Goal: Information Seeking & Learning: Learn about a topic

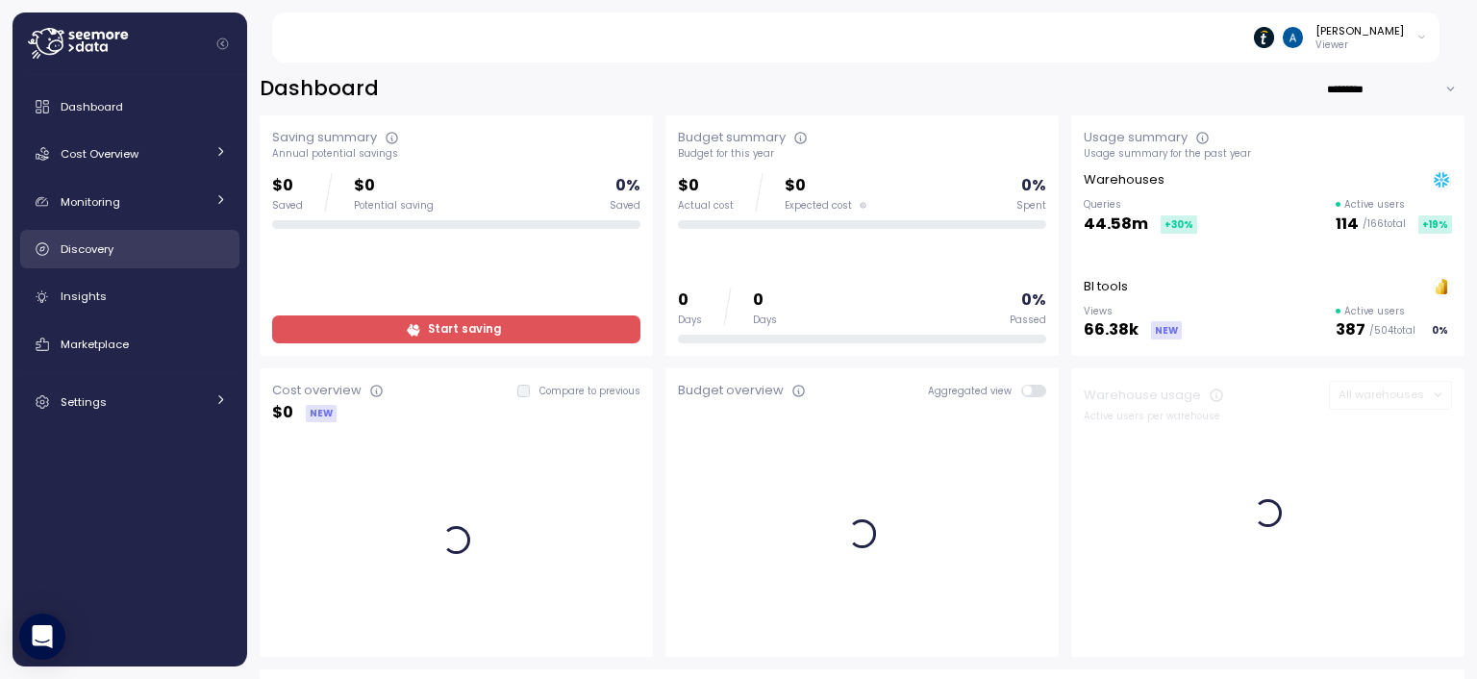
click at [101, 237] on link "Discovery" at bounding box center [129, 249] width 219 height 38
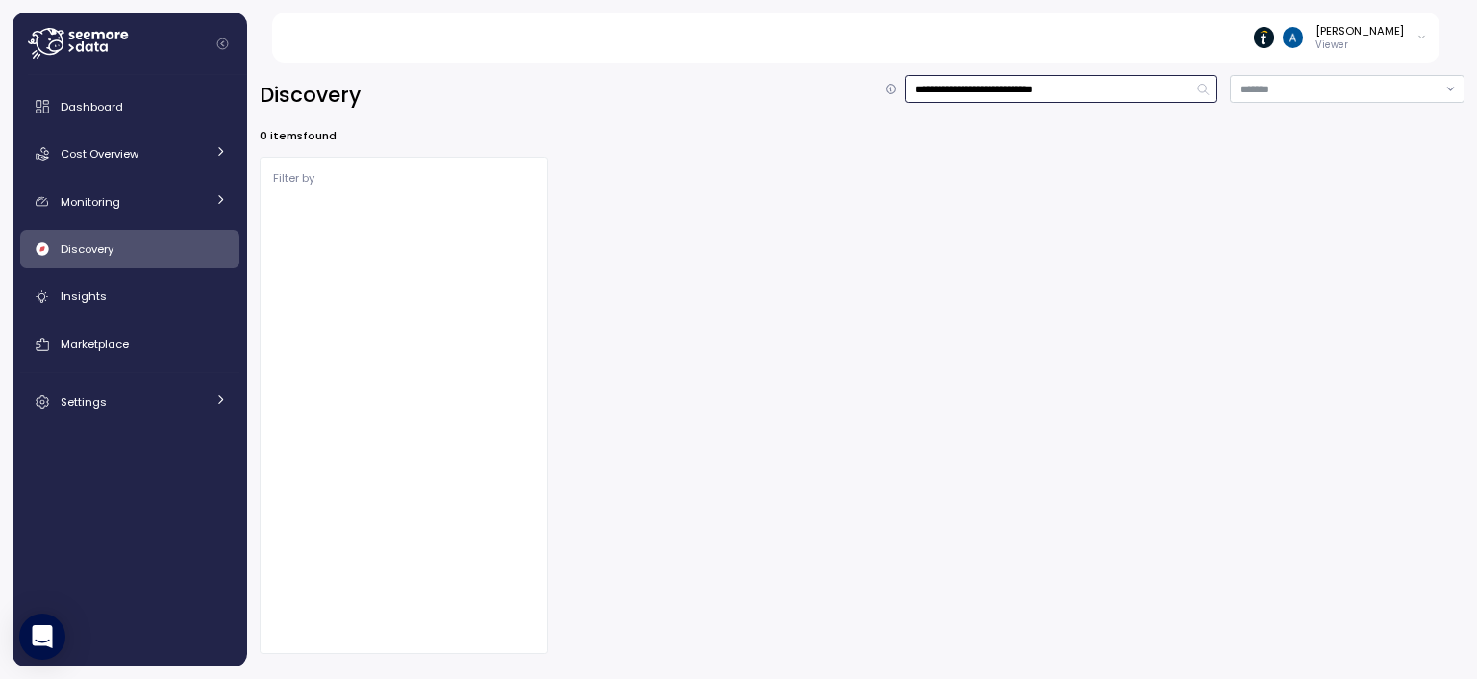
click at [1035, 90] on input "**********" at bounding box center [1061, 89] width 312 height 28
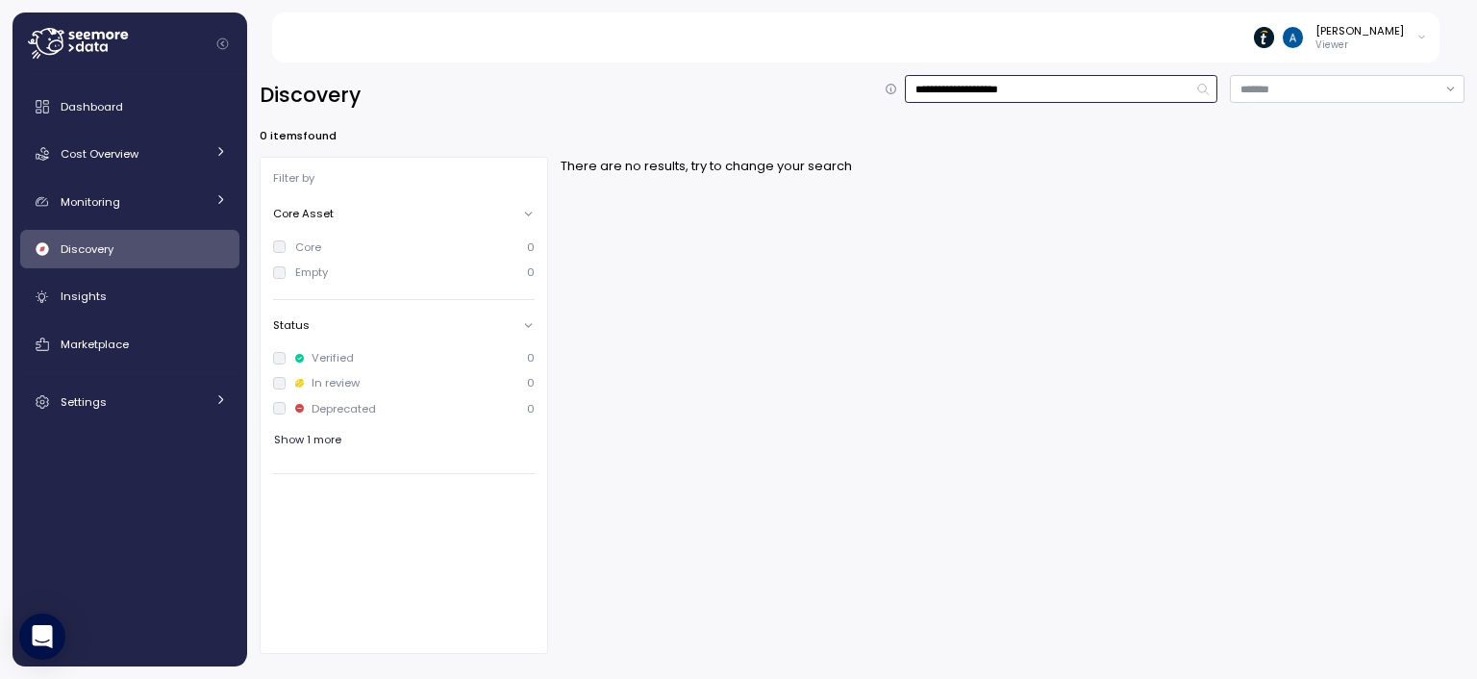
drag, startPoint x: 942, startPoint y: 87, endPoint x: 796, endPoint y: 122, distance: 150.2
click at [796, 122] on div "**********" at bounding box center [862, 370] width 1204 height 591
type input "**********"
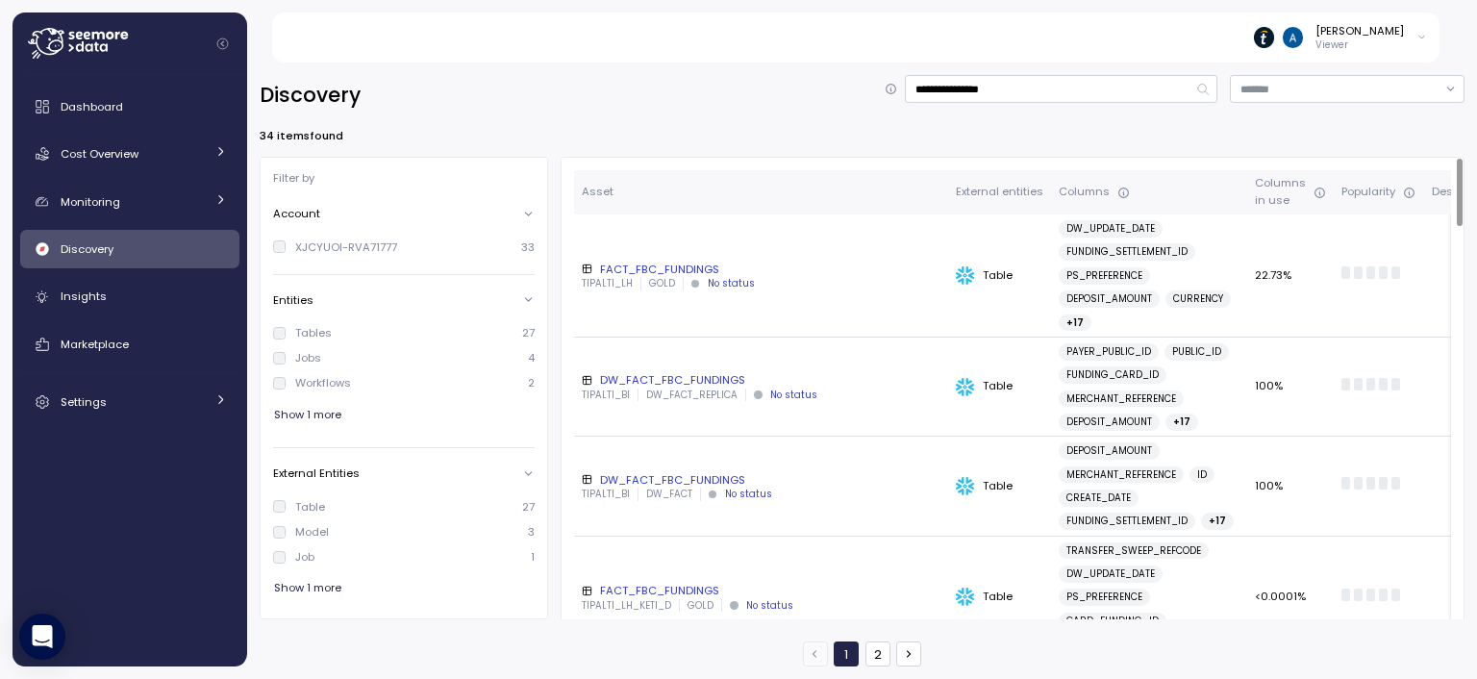
click at [704, 265] on div "FACT_FBC_FUNDINGS" at bounding box center [761, 268] width 359 height 15
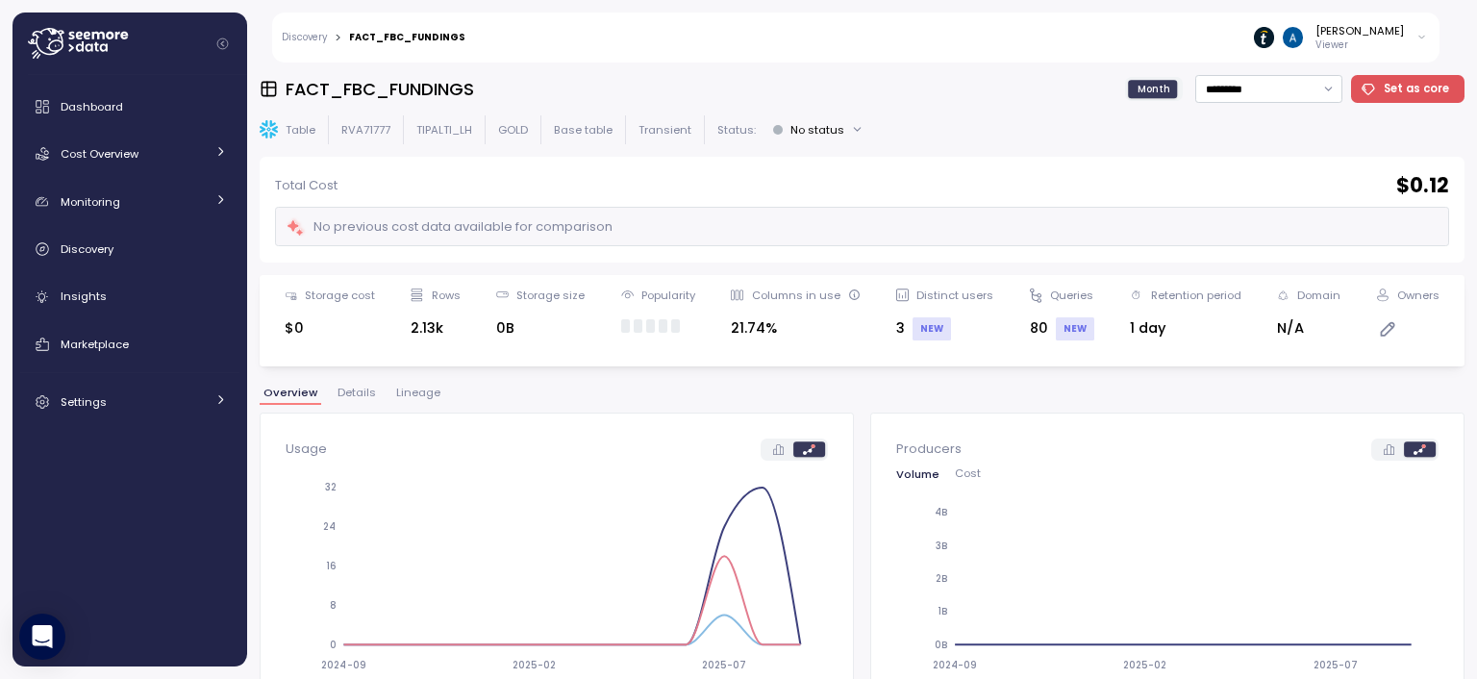
click at [414, 397] on span "Lineage" at bounding box center [418, 392] width 44 height 11
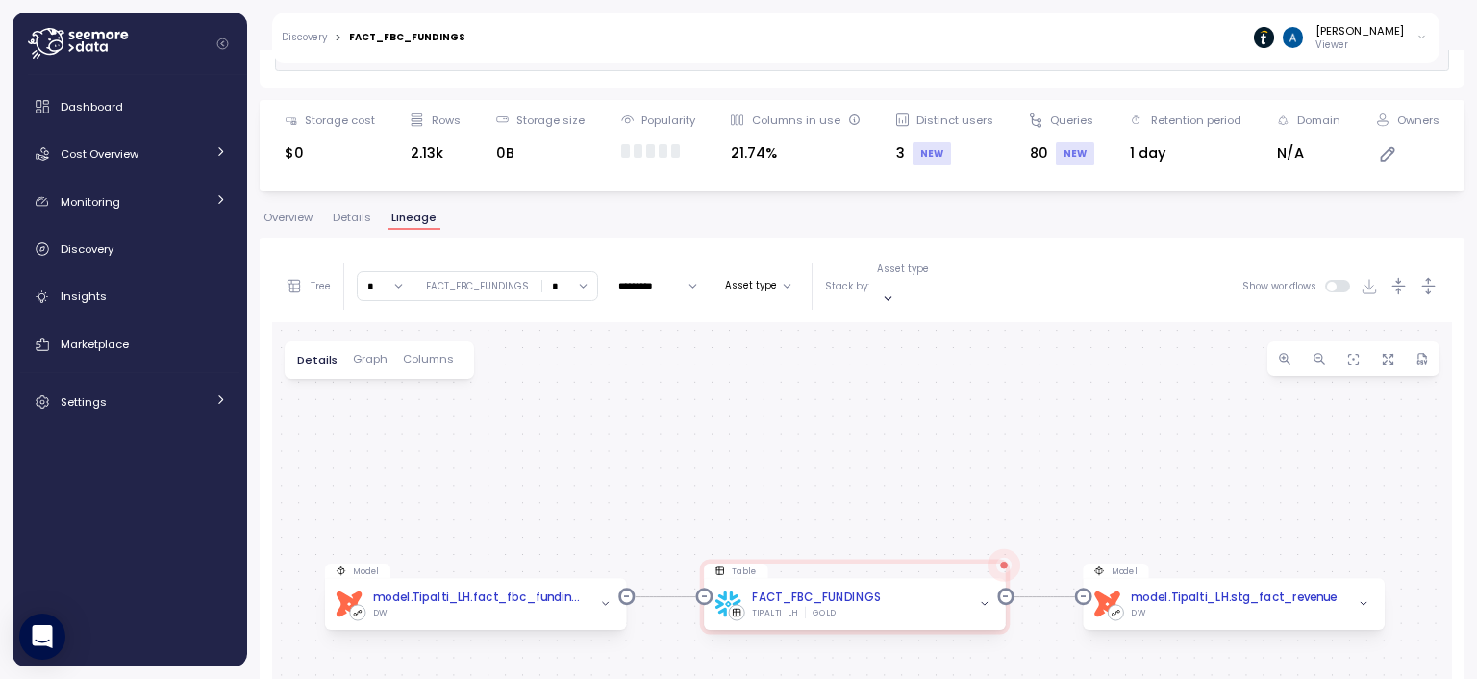
scroll to position [192, 0]
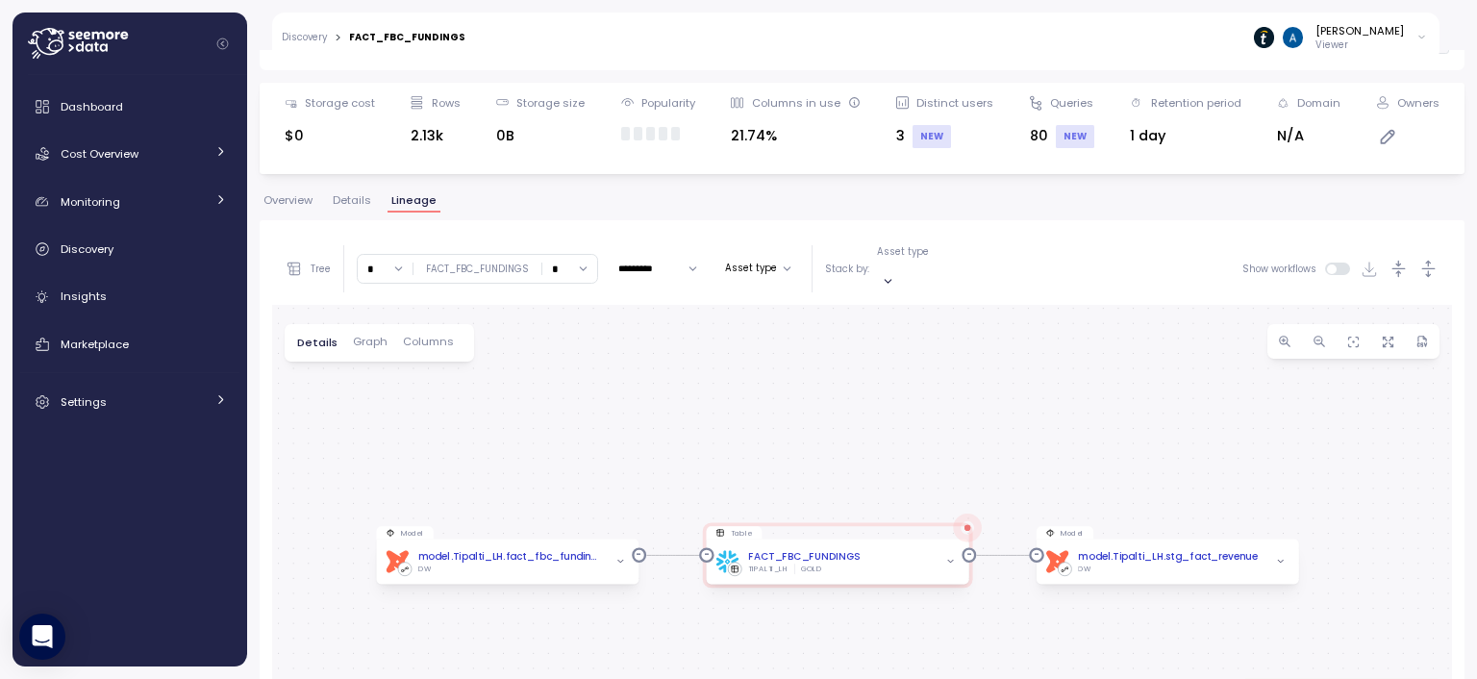
drag, startPoint x: 625, startPoint y: 469, endPoint x: 700, endPoint y: 426, distance: 86.6
click at [700, 426] on div "Model dbt model.Tipalti_LH.fact_fbc_fundings DW Table FACT_FBC_FUNDINGS TIPALTI…" at bounding box center [861, 571] width 1179 height 532
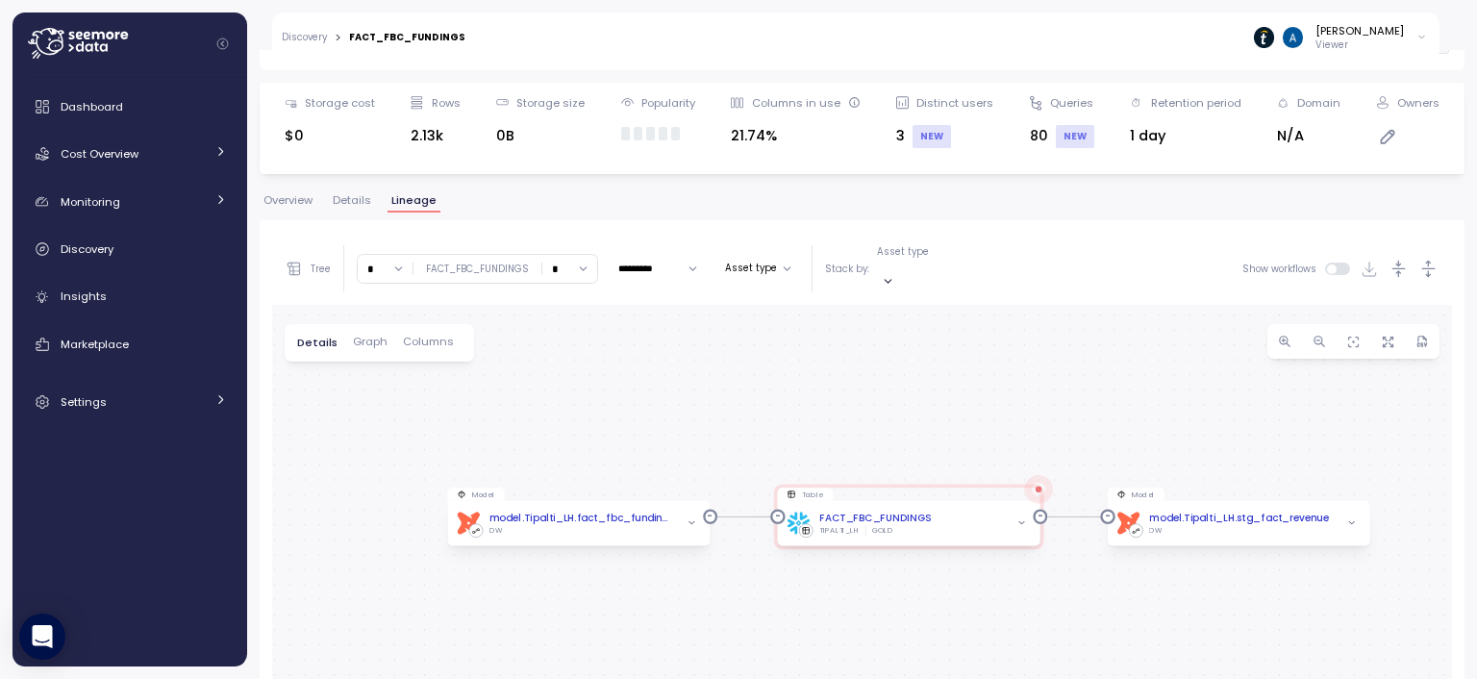
click at [395, 265] on input "*" at bounding box center [385, 269] width 55 height 28
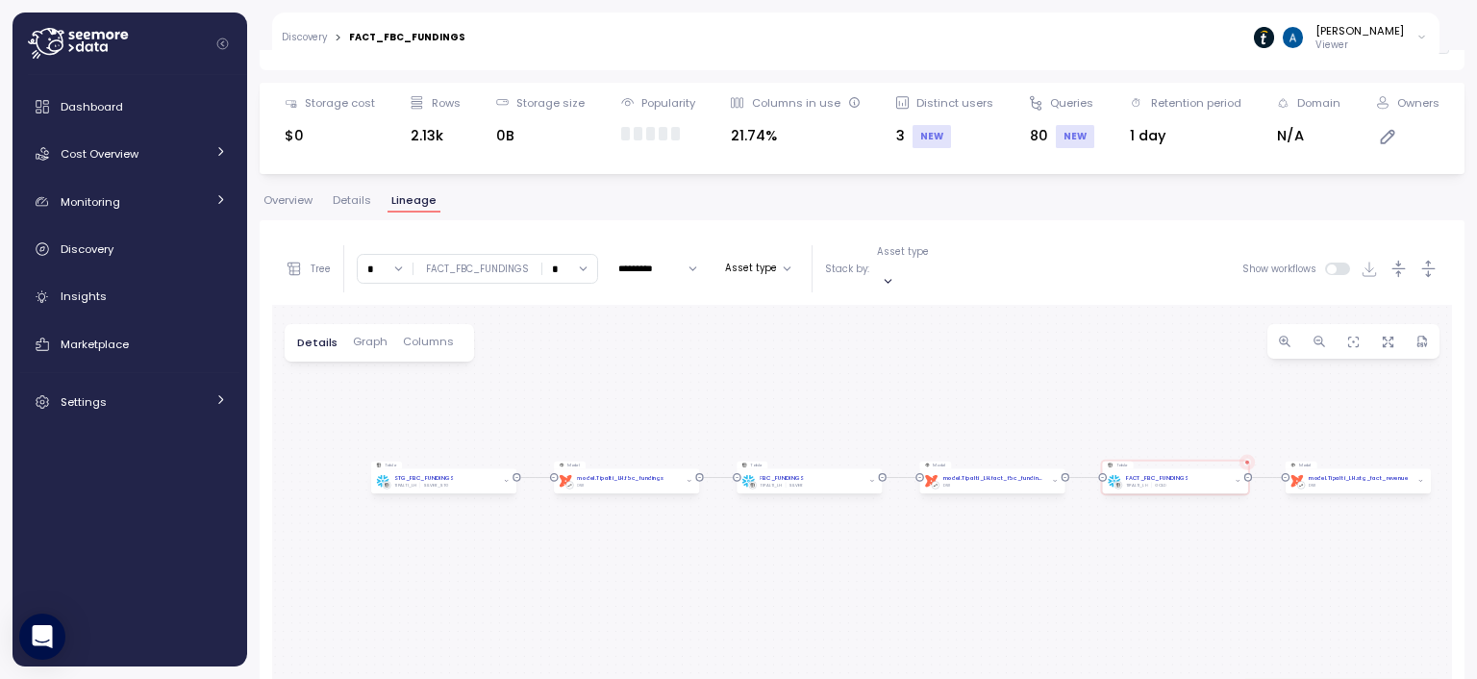
drag, startPoint x: 627, startPoint y: 437, endPoint x: 682, endPoint y: 318, distance: 131.2
click at [682, 318] on div "Model dbt model.Tipalti_LH.fact_fbc_fundings DW Table FACT_FBC_FUNDINGS TIPALTI…" at bounding box center [861, 571] width 1179 height 532
click at [400, 261] on input "*" at bounding box center [385, 269] width 55 height 28
type input "**"
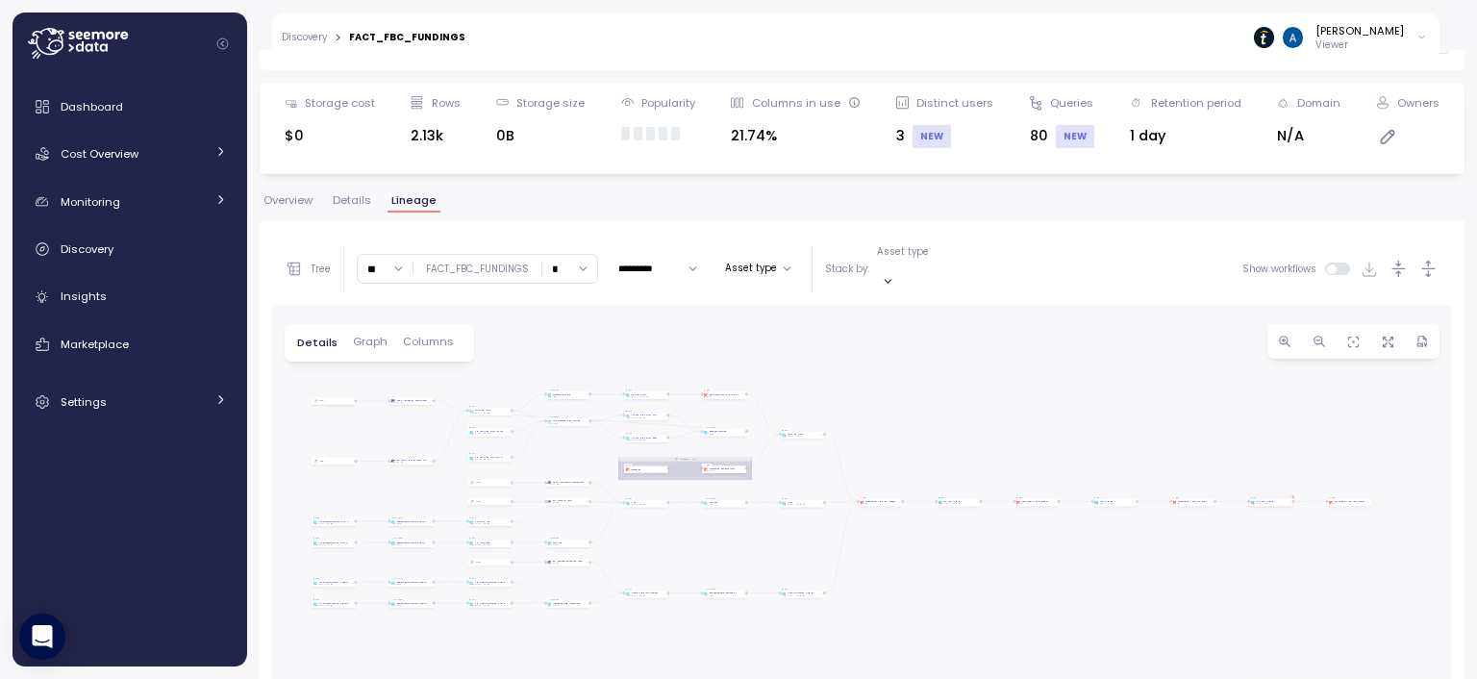
drag, startPoint x: 956, startPoint y: 418, endPoint x: 946, endPoint y: 422, distance: 10.4
click at [950, 383] on div "dbt Revenue job Job Model dbt model.Tipalti_LH.fact_fbc_fundings DW Table FACT_…" at bounding box center [861, 571] width 1179 height 532
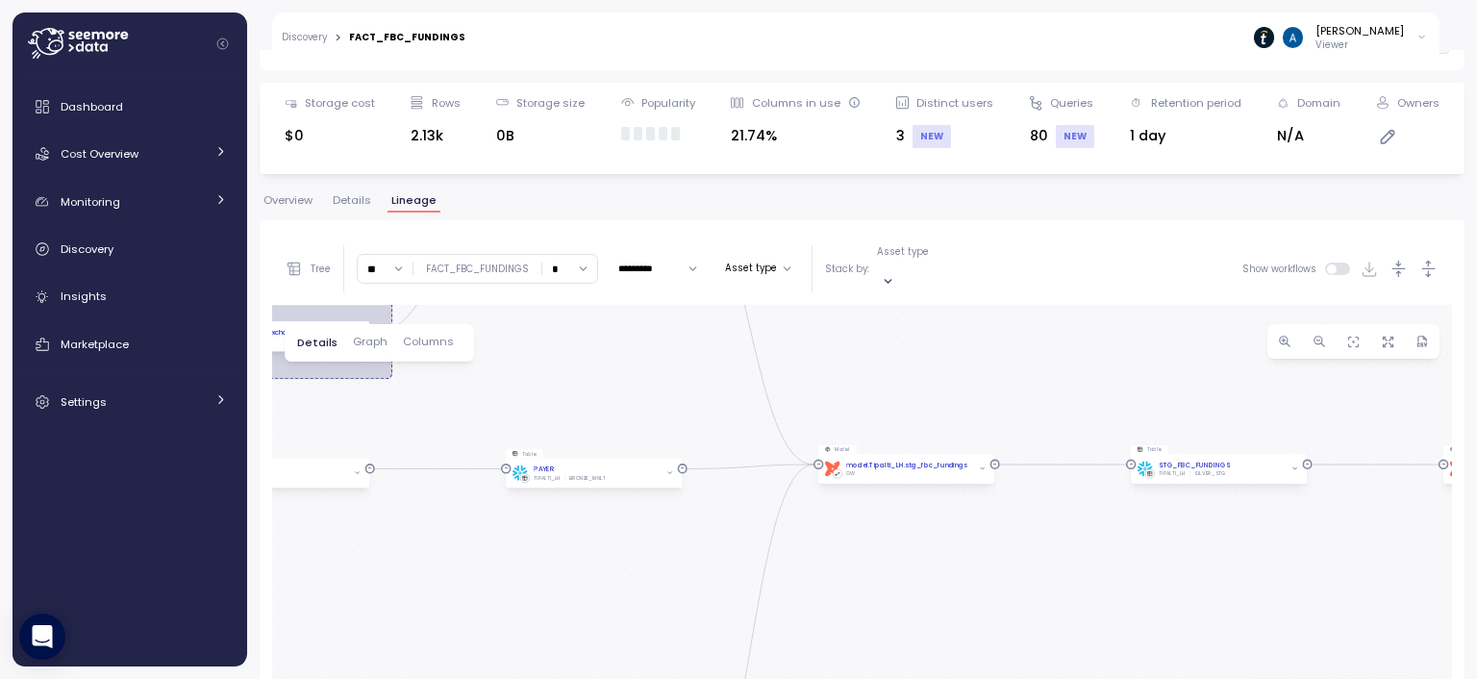
drag, startPoint x: 823, startPoint y: 498, endPoint x: 974, endPoint y: 533, distance: 154.8
click at [974, 533] on div "dbt Revenue job Job Model dbt model.Tipalti_LH.fact_fbc_fundings DW Table FACT_…" at bounding box center [861, 571] width 1179 height 532
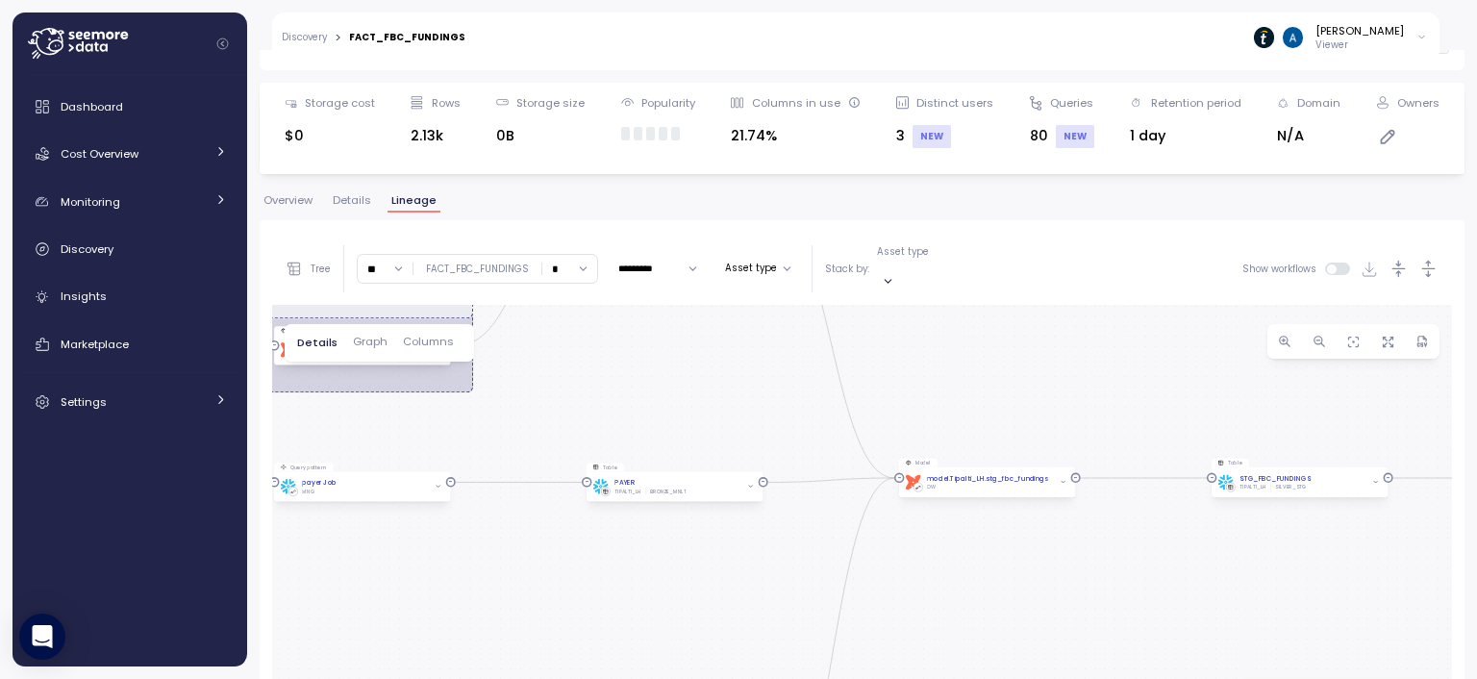
click at [761, 257] on button "Asset type" at bounding box center [758, 268] width 82 height 23
click at [792, 401] on span "Apply" at bounding box center [792, 404] width 29 height 21
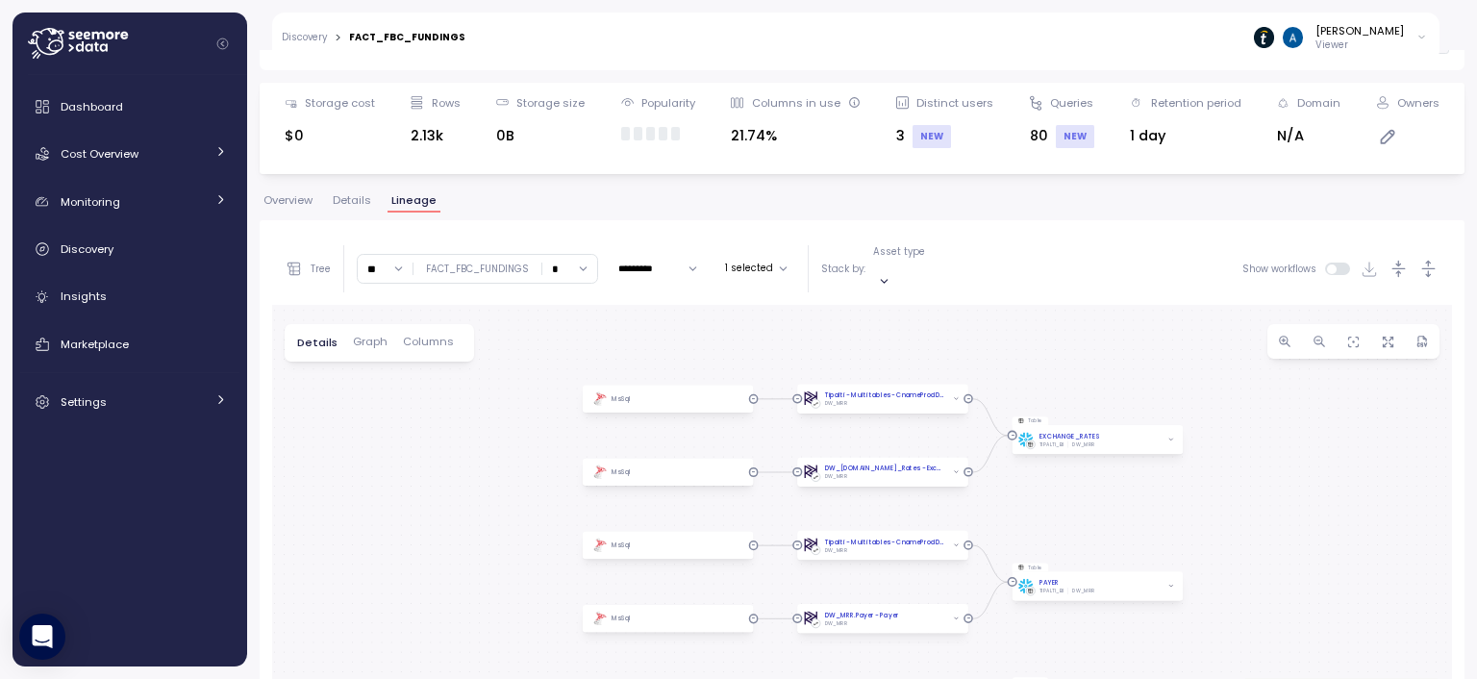
click at [910, 259] on p "Asset type" at bounding box center [899, 251] width 52 height 13
click at [884, 315] on div "Model" at bounding box center [894, 316] width 48 height 13
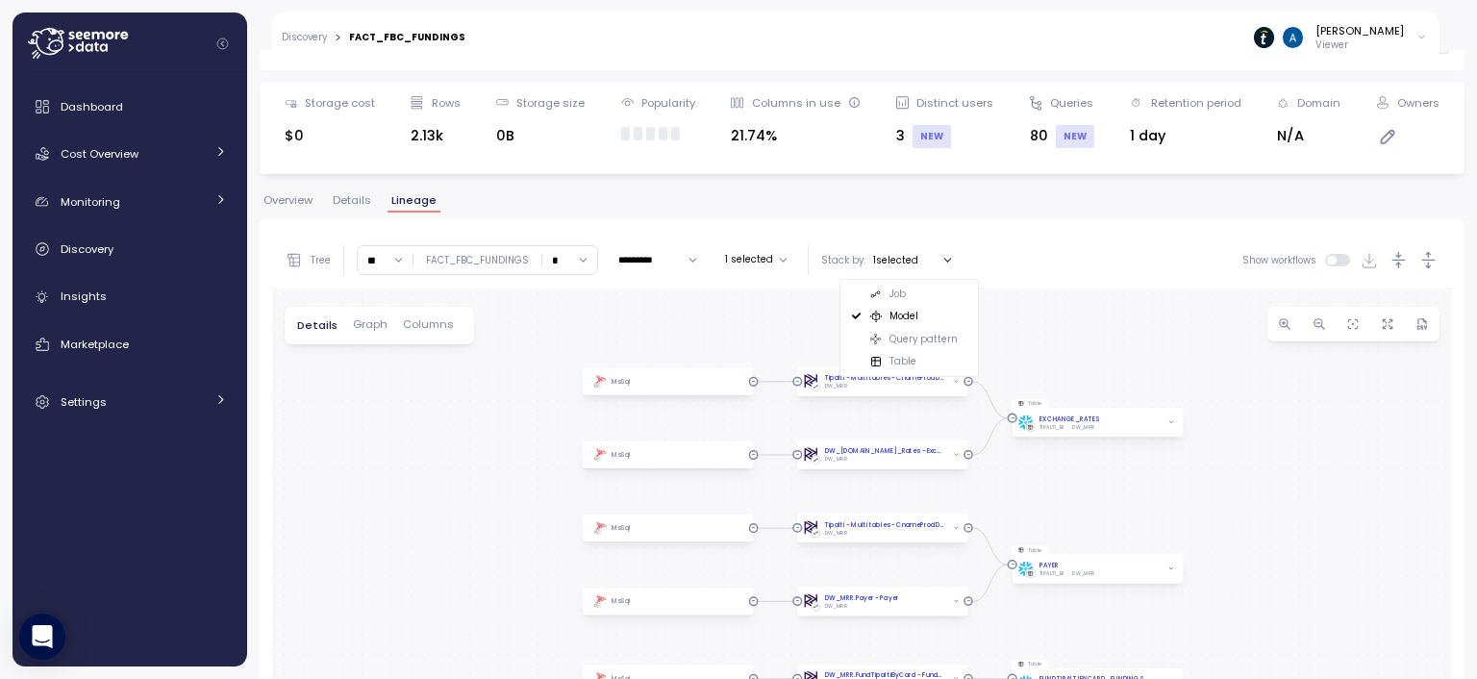
click at [900, 360] on p "Table" at bounding box center [902, 361] width 27 height 13
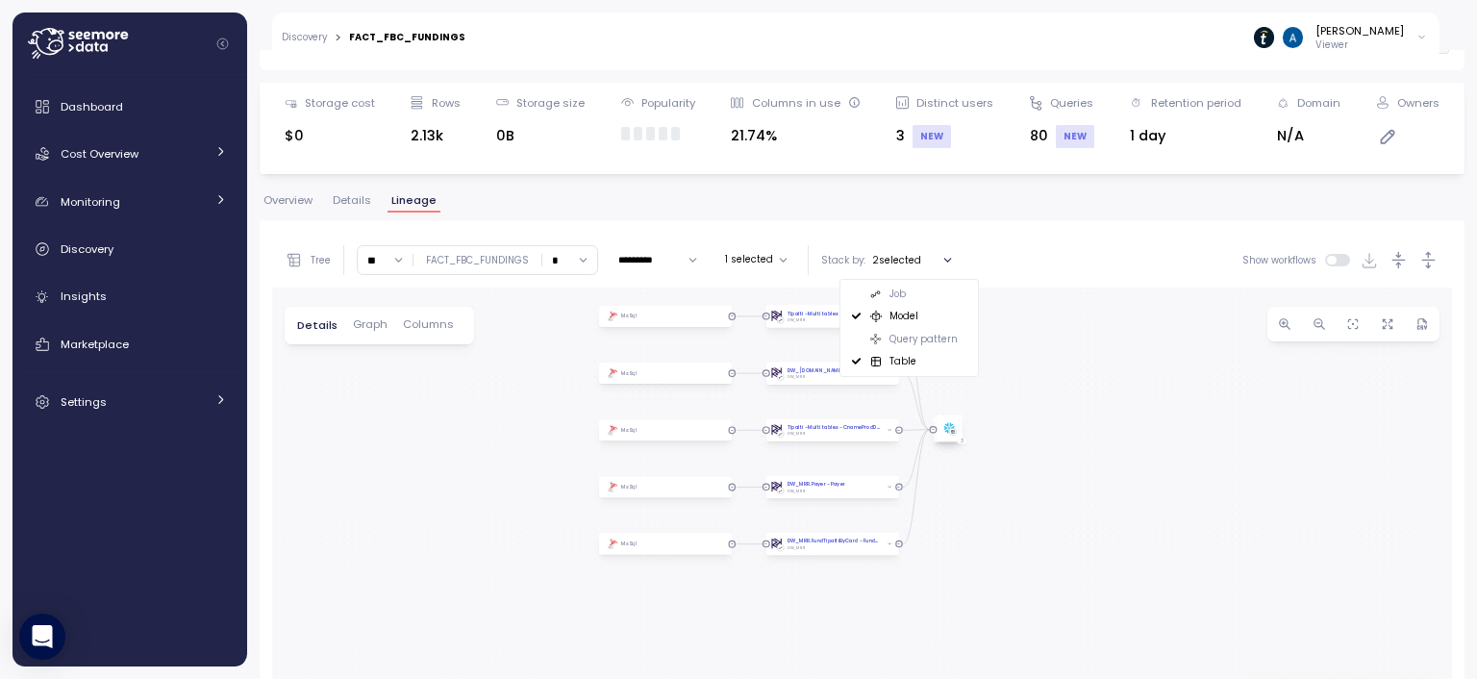
drag, startPoint x: 1167, startPoint y: 468, endPoint x: 1092, endPoint y: 404, distance: 98.8
click at [1092, 404] on div "Tipalti - Multi tables - CnameProdDBBI - Exchange_Rates DW_MRR MsSql DW_MRR.Exc…" at bounding box center [861, 561] width 1179 height 549
click at [891, 341] on p "Query pattern" at bounding box center [923, 339] width 68 height 13
click at [890, 288] on p "Job" at bounding box center [897, 293] width 16 height 13
click at [1029, 385] on div "Tipalti - Multi tables - CnameProdDBBI - Exchange_Rates DW_MRR MsSql DW_MRR.Exc…" at bounding box center [861, 561] width 1179 height 549
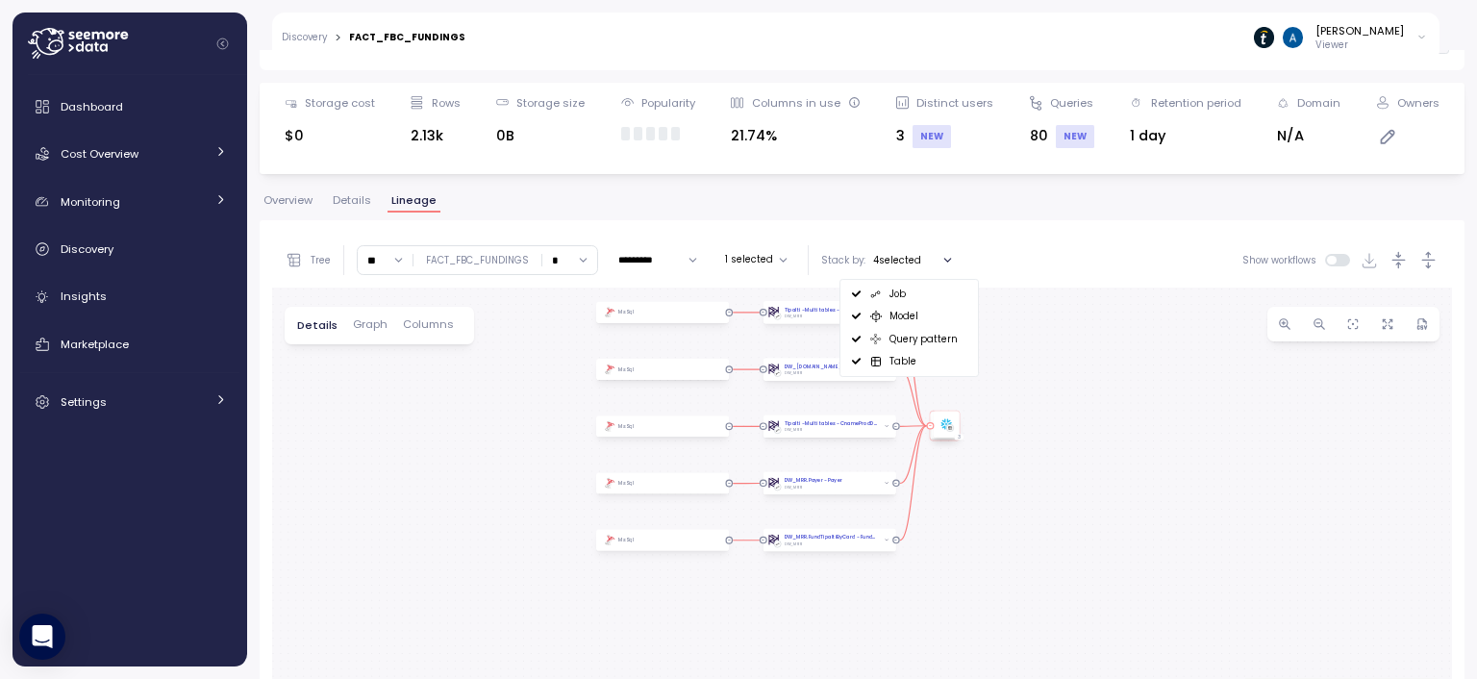
click at [948, 431] on div "3" at bounding box center [945, 424] width 26 height 26
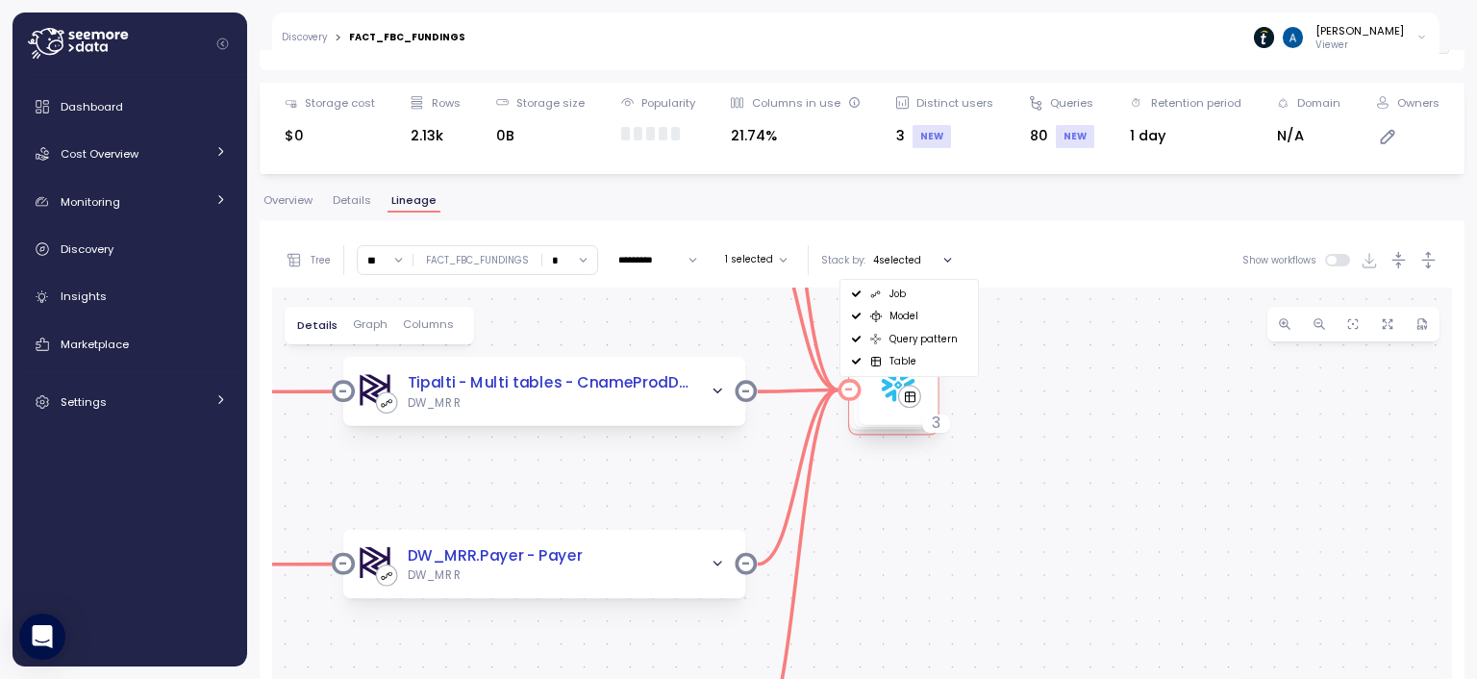
drag, startPoint x: 896, startPoint y: 414, endPoint x: 935, endPoint y: 414, distance: 39.4
click at [935, 414] on div "3" at bounding box center [898, 385] width 80 height 80
click at [892, 415] on div "3" at bounding box center [898, 385] width 80 height 80
click at [888, 249] on div "4 selected" at bounding box center [916, 260] width 86 height 22
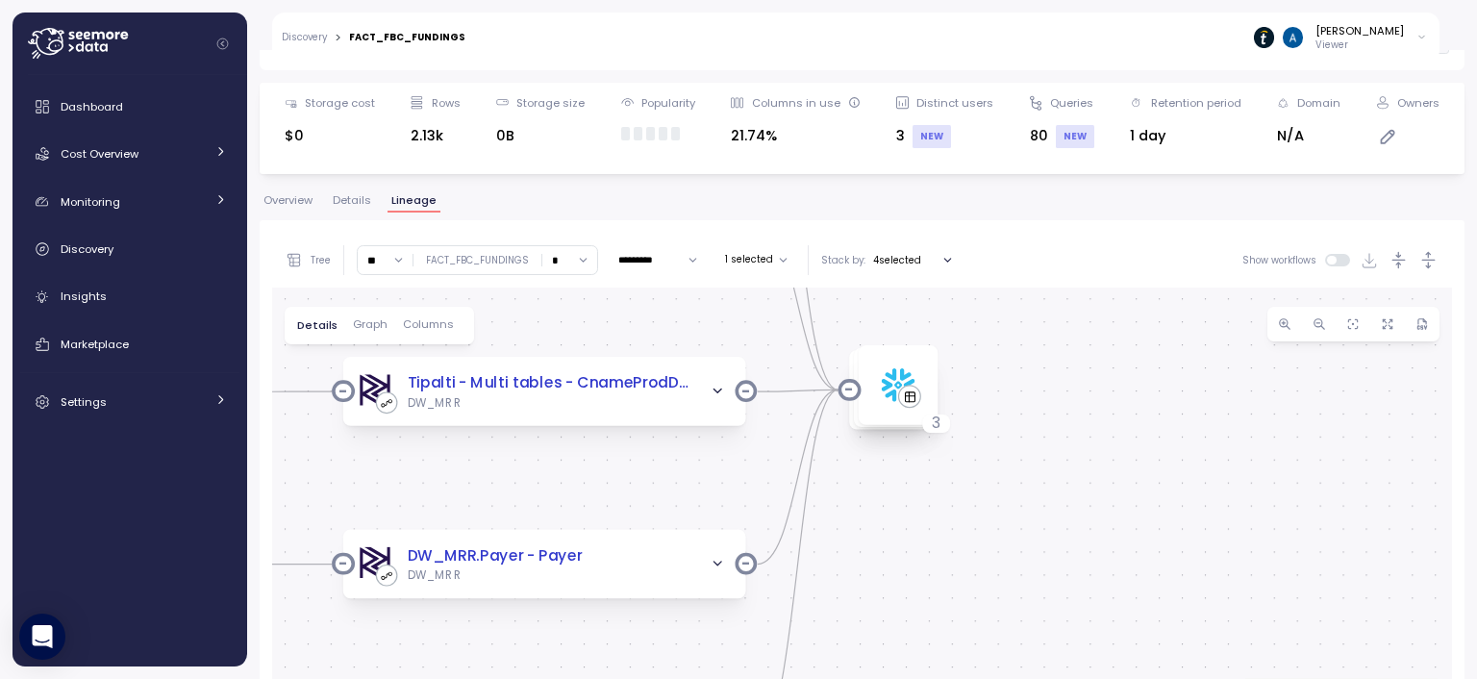
click at [884, 256] on p "4 selected" at bounding box center [897, 260] width 48 height 13
click at [883, 256] on p "4 selected" at bounding box center [897, 260] width 48 height 13
click at [1380, 324] on icon "button" at bounding box center [1387, 324] width 14 height 14
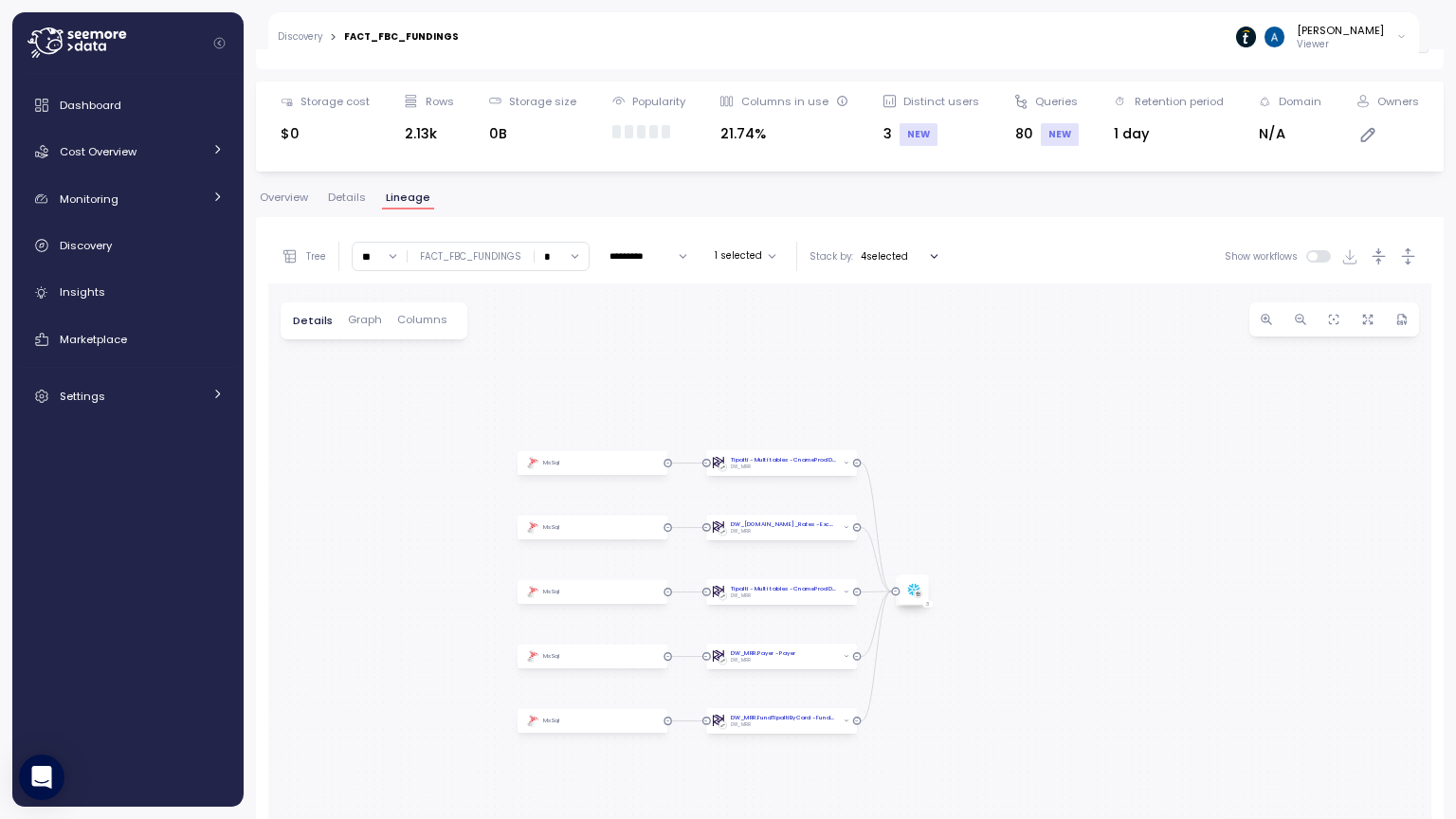
drag, startPoint x: 663, startPoint y: 436, endPoint x: 684, endPoint y: 487, distance: 55.2
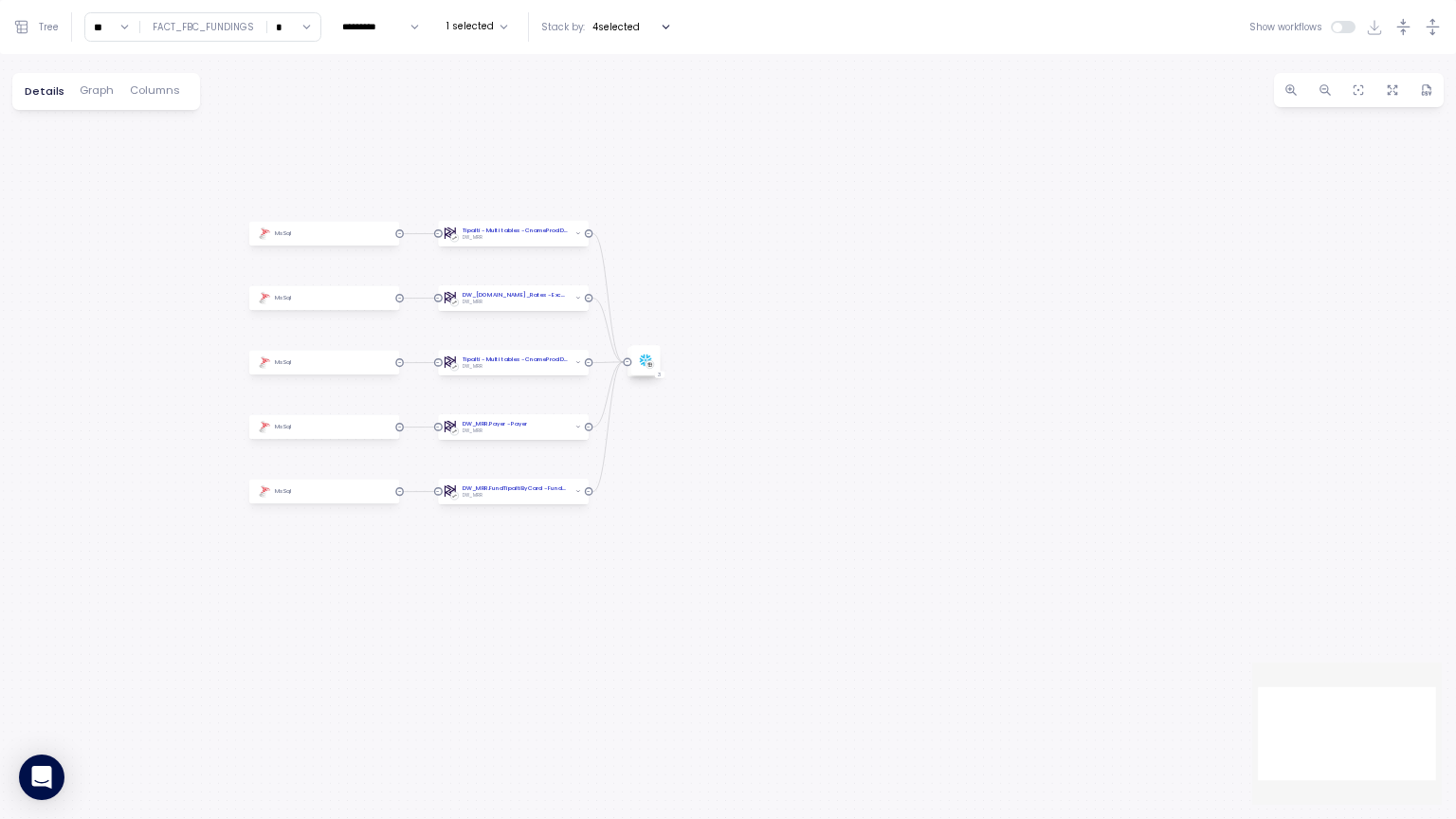
click at [684, 487] on div "Tipalti - Multi tables - CnameProdDBBI - Exchange_Rates DW_MRR MsSql DW_MRR.Exc…" at bounding box center [728, 437] width 1456 height 765
click at [673, 417] on div at bounding box center [670, 415] width 9 height 9
click at [661, 417] on icon at bounding box center [665, 410] width 13 height 13
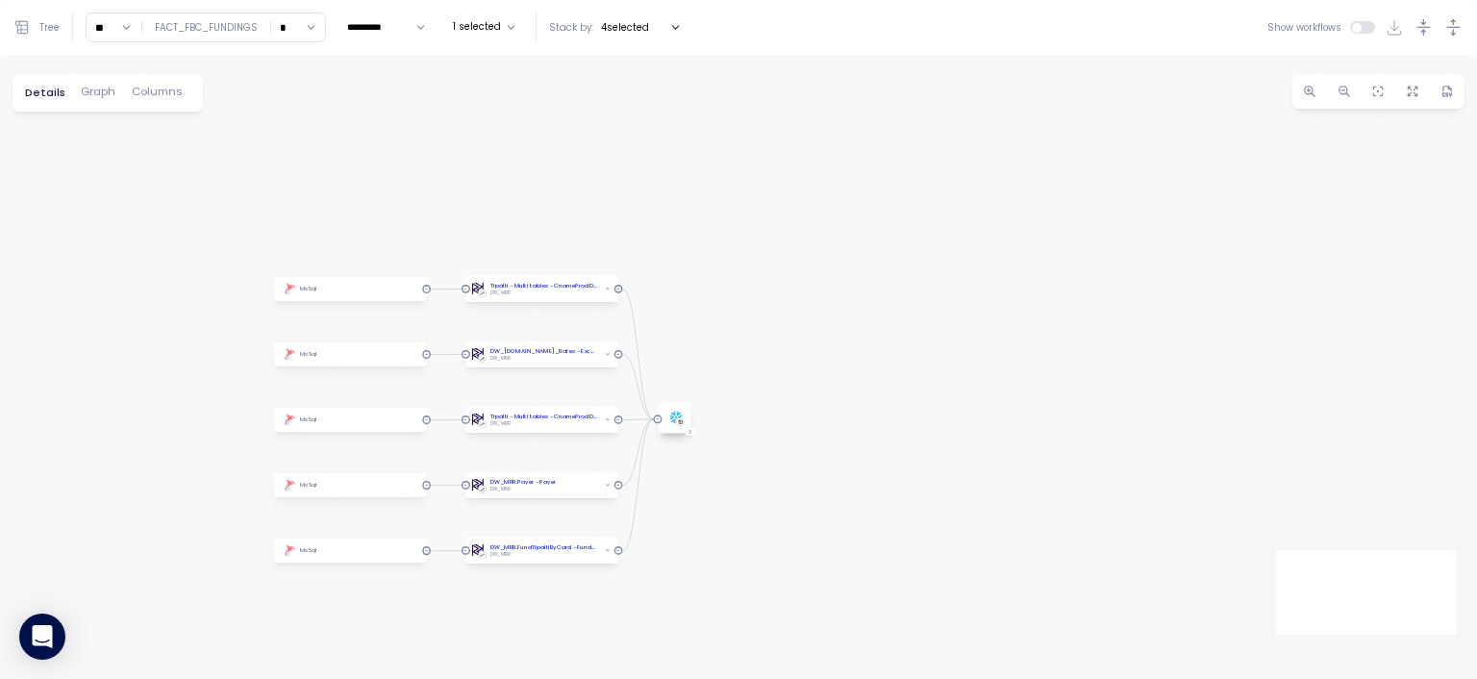
click at [203, 112] on div "Details Graph Columns" at bounding box center [107, 92] width 190 height 37
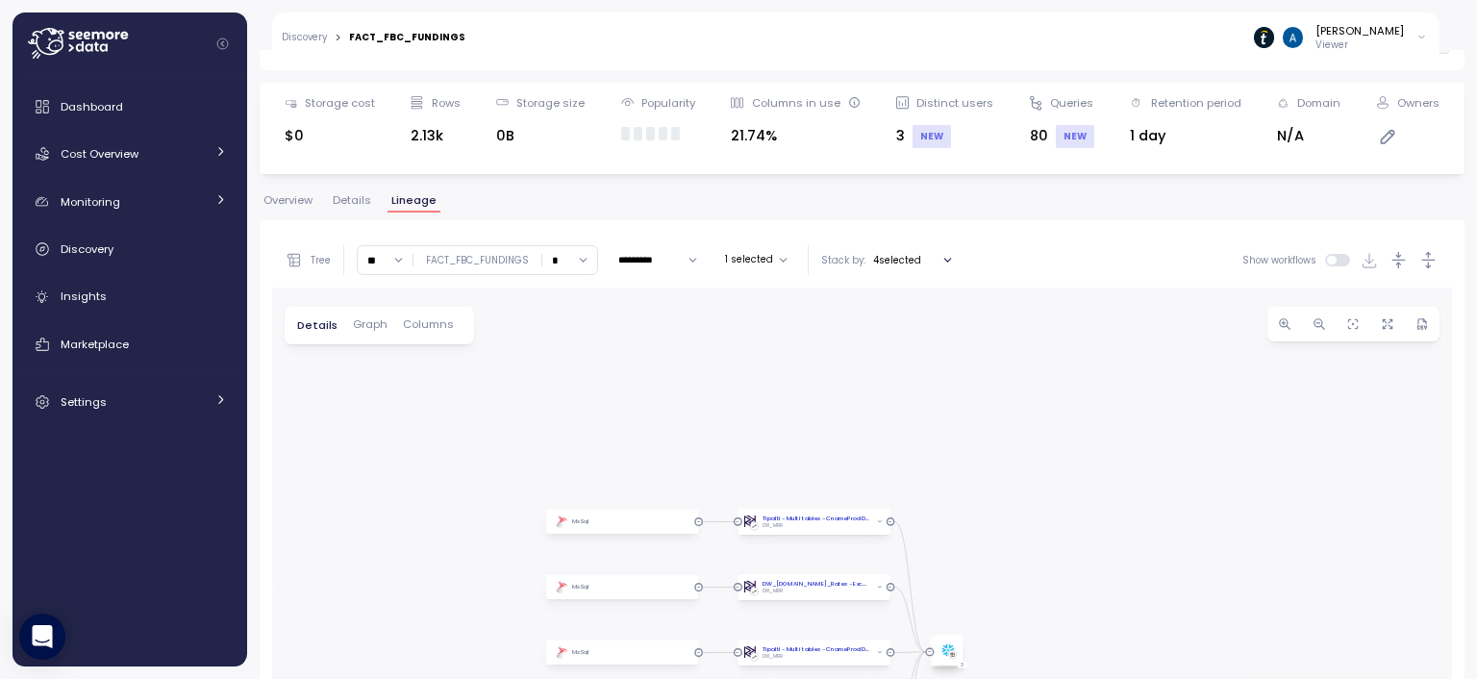
click at [364, 329] on span "Graph" at bounding box center [370, 324] width 35 height 11
click at [431, 326] on span "Columns" at bounding box center [426, 324] width 51 height 11
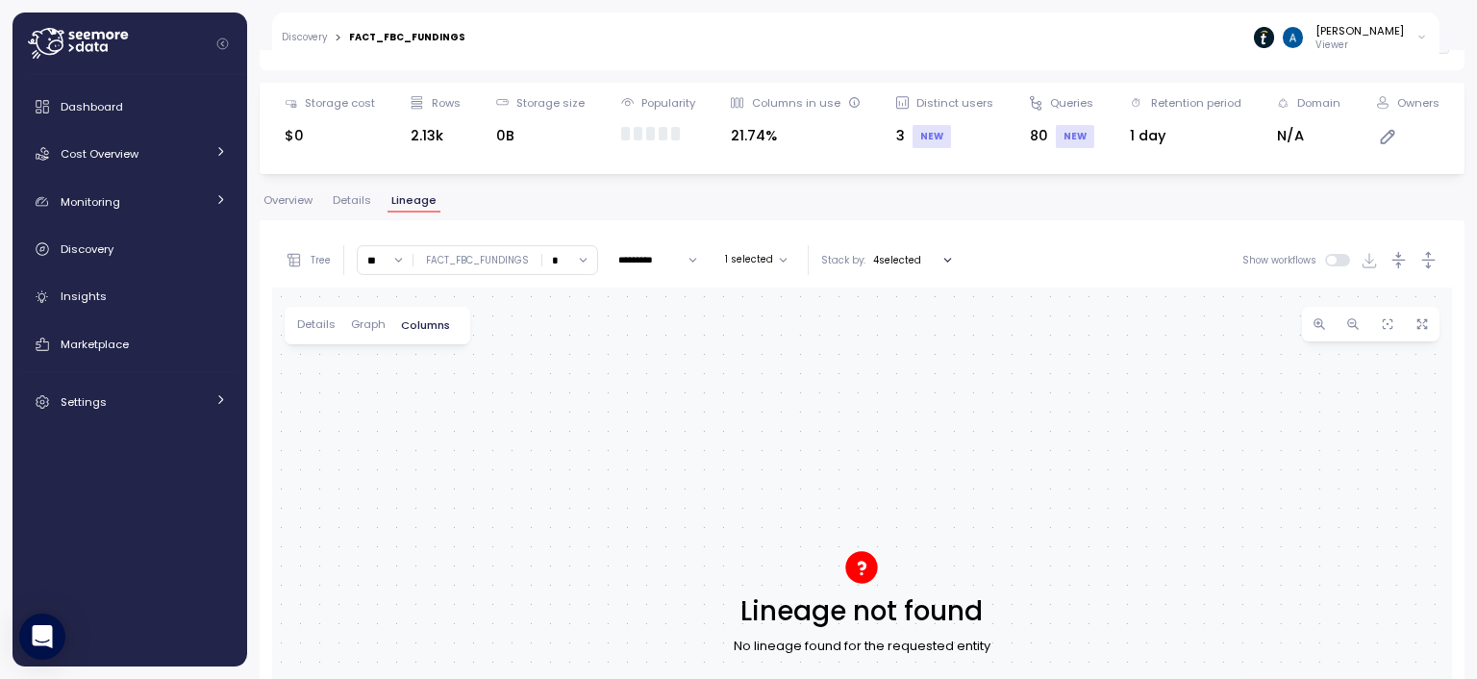
click at [327, 334] on div "Details Graph Columns" at bounding box center [378, 325] width 186 height 37
click at [320, 320] on span "Details" at bounding box center [316, 324] width 38 height 11
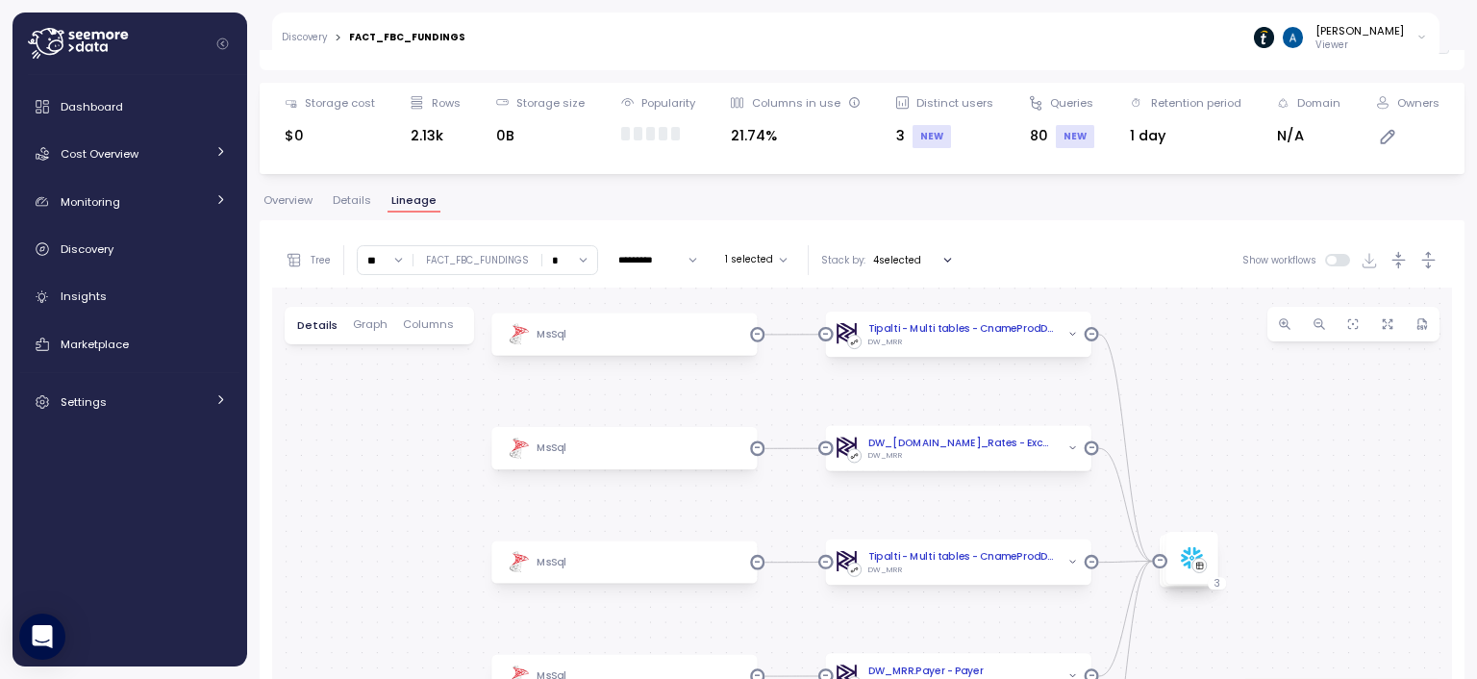
click at [941, 262] on icon "button" at bounding box center [947, 260] width 12 height 12
click at [904, 298] on p "Job" at bounding box center [897, 293] width 16 height 13
click at [906, 312] on p "Model" at bounding box center [903, 316] width 29 height 13
click at [907, 335] on p "Query pattern" at bounding box center [923, 339] width 68 height 13
click at [901, 357] on p "Table" at bounding box center [902, 361] width 27 height 13
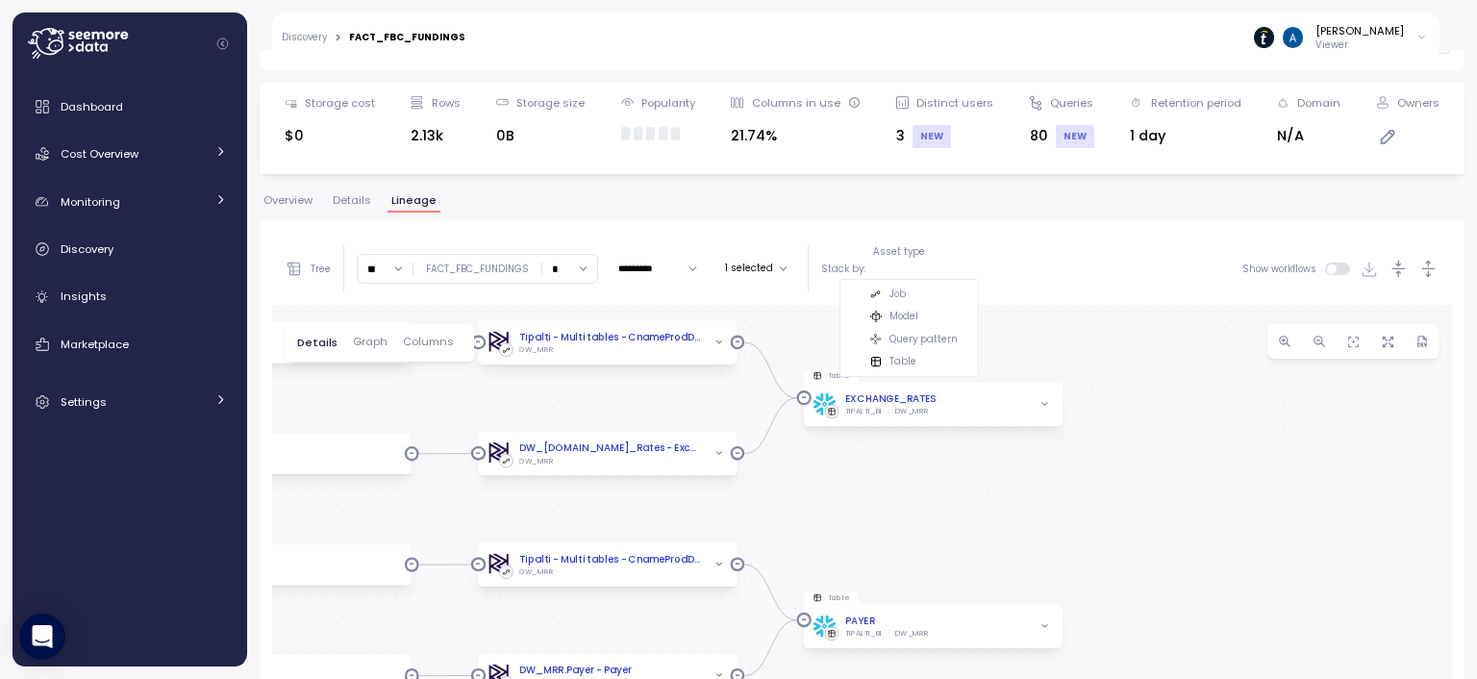
drag, startPoint x: 1193, startPoint y: 491, endPoint x: 938, endPoint y: 485, distance: 254.8
click at [938, 485] on div "Tipalti - Multi tables - CnameProdDBBI - Exchange_Rates DW_MRR Table EXCHANGE_R…" at bounding box center [861, 571] width 1179 height 532
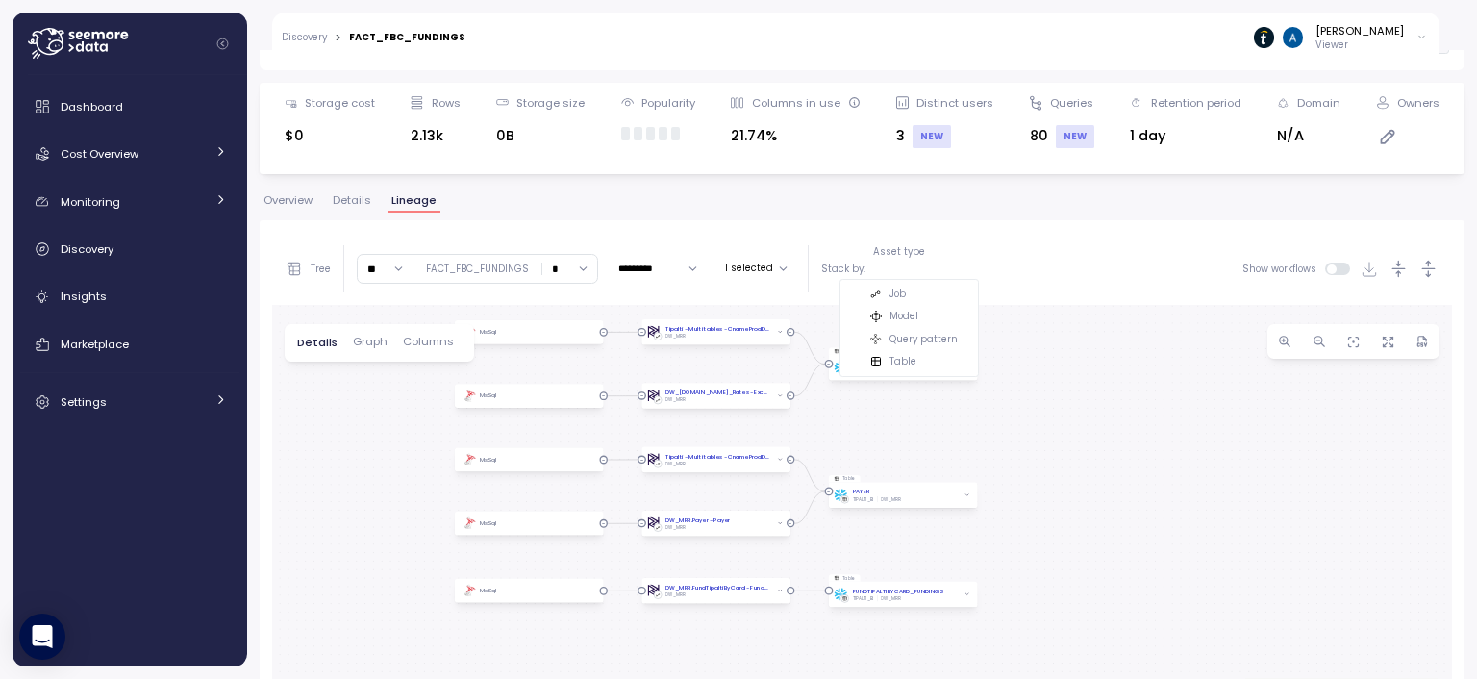
drag, startPoint x: 964, startPoint y: 506, endPoint x: 931, endPoint y: 411, distance: 100.0
click at [931, 411] on div "Tipalti - Multi tables - CnameProdDBBI - Exchange_Rates DW_MRR Table EXCHANGE_R…" at bounding box center [861, 571] width 1179 height 532
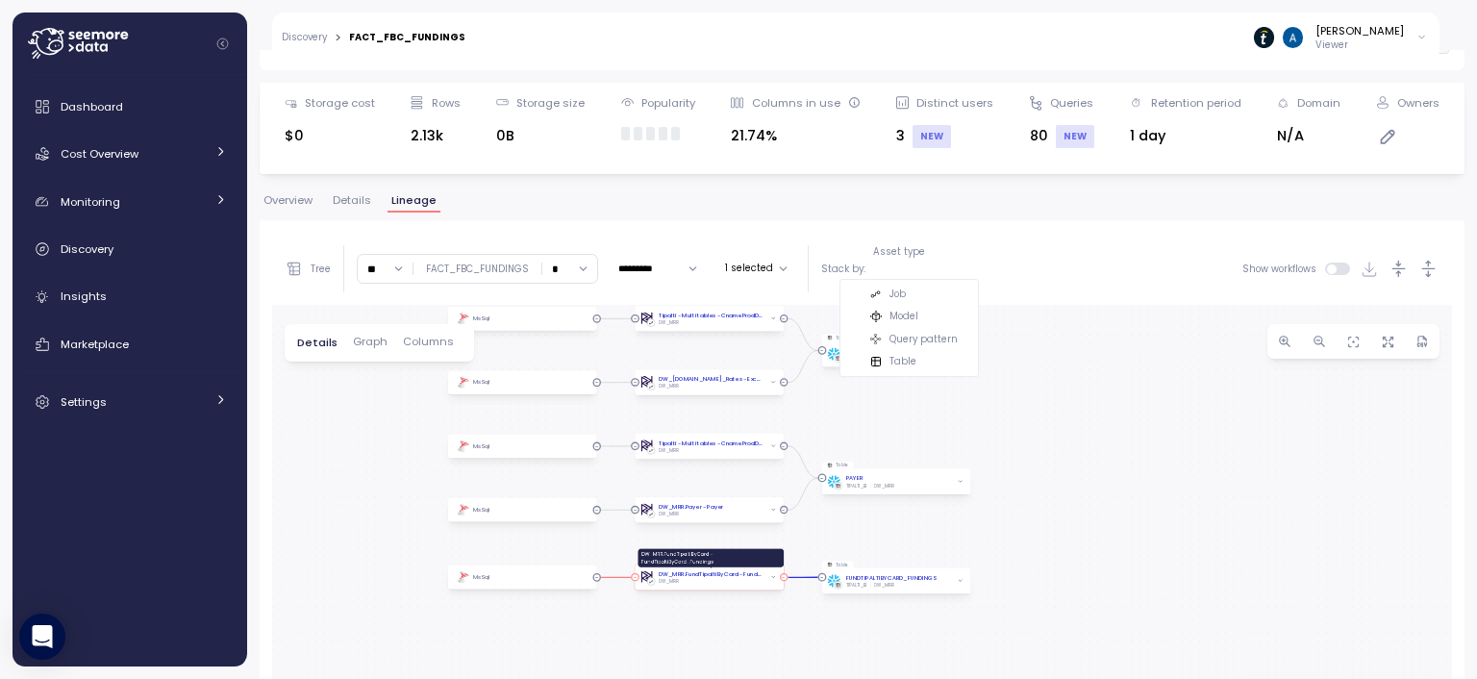
click at [709, 570] on div "DW_MRR.FundTipaltiByCard - FundTipaltiByCard_Fundings" at bounding box center [710, 574] width 104 height 9
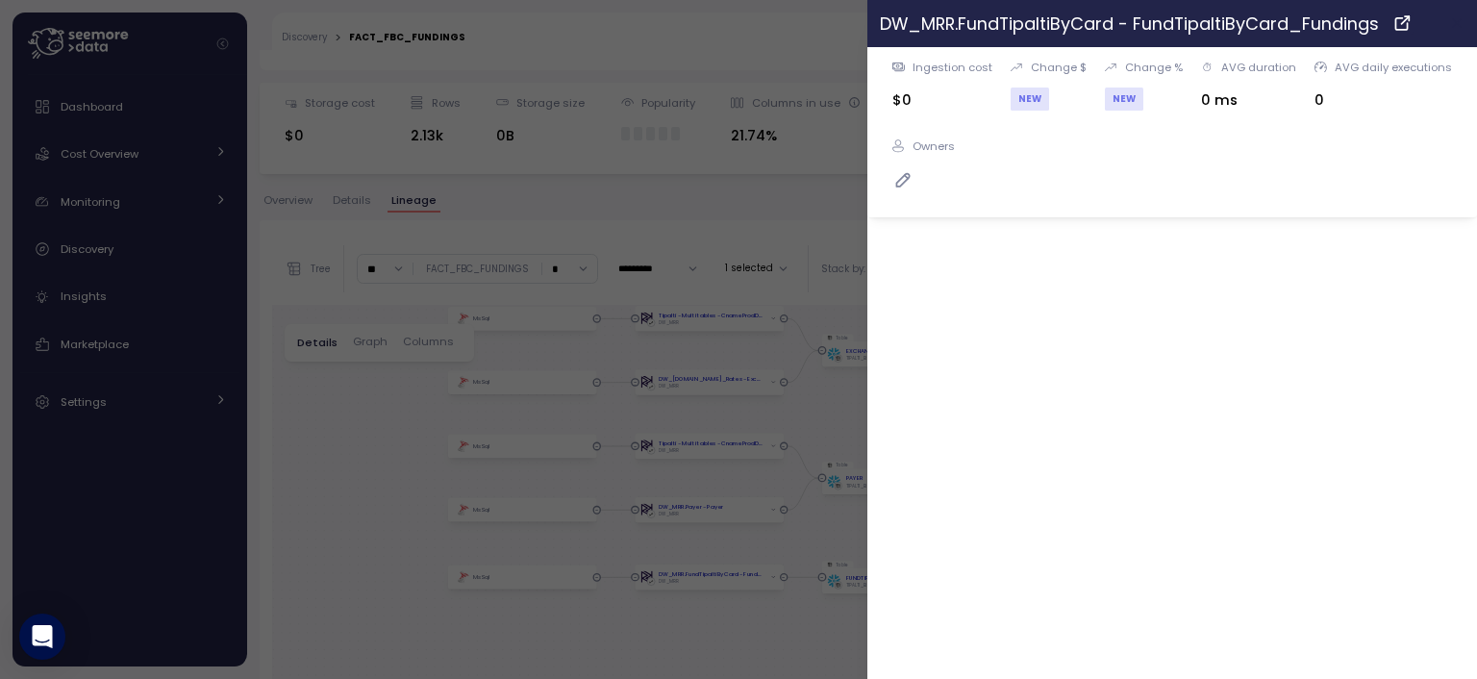
click at [1453, 26] on icon "button" at bounding box center [1457, 22] width 15 height 15
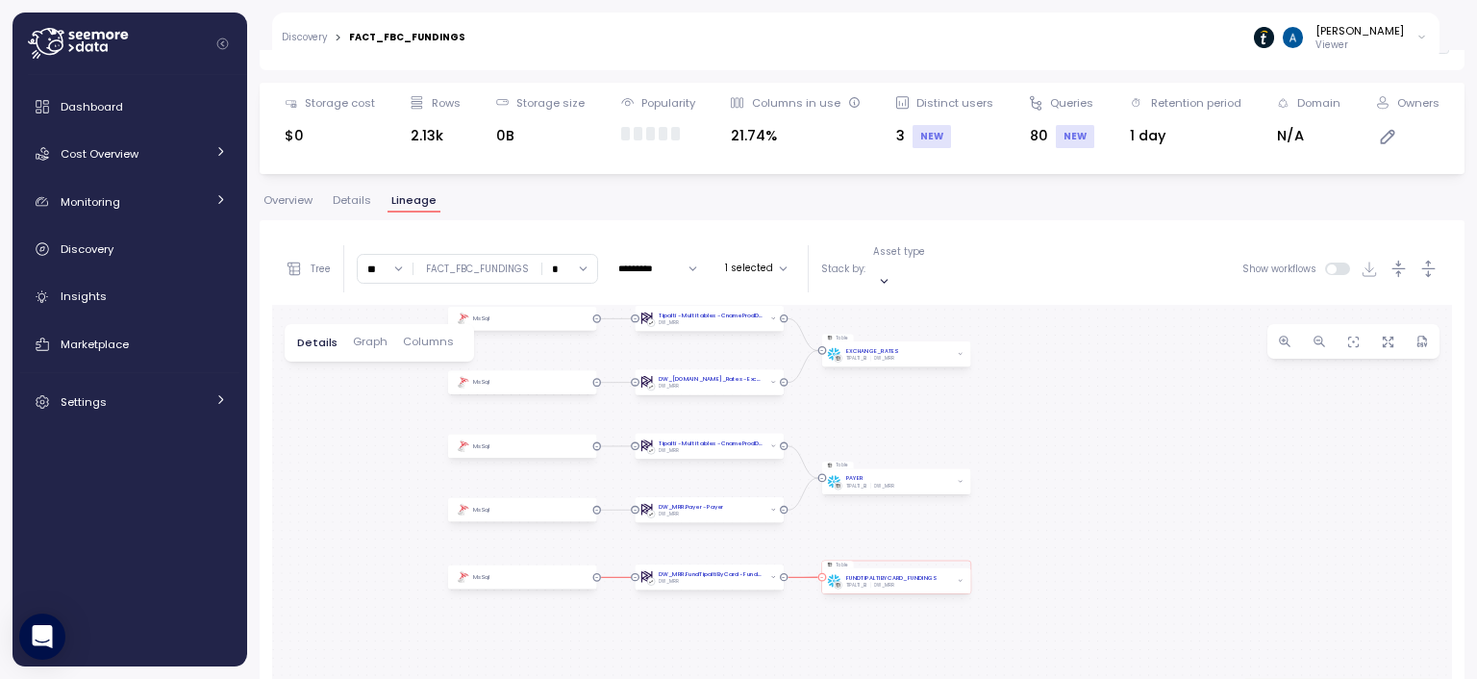
click at [884, 568] on div "FUNDTIPALTIBYCARD_FUNDINGS TIPALTI_BI DW_MRR" at bounding box center [896, 580] width 149 height 25
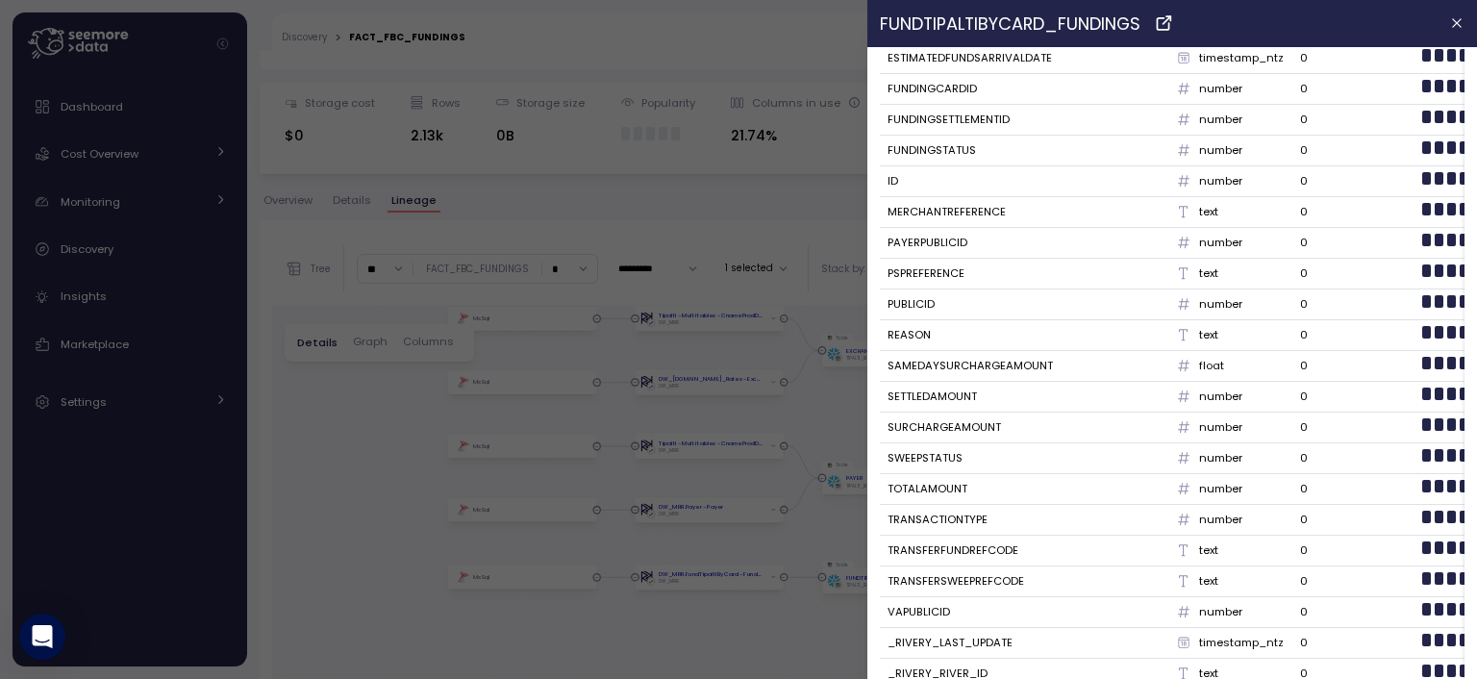
scroll to position [0, 0]
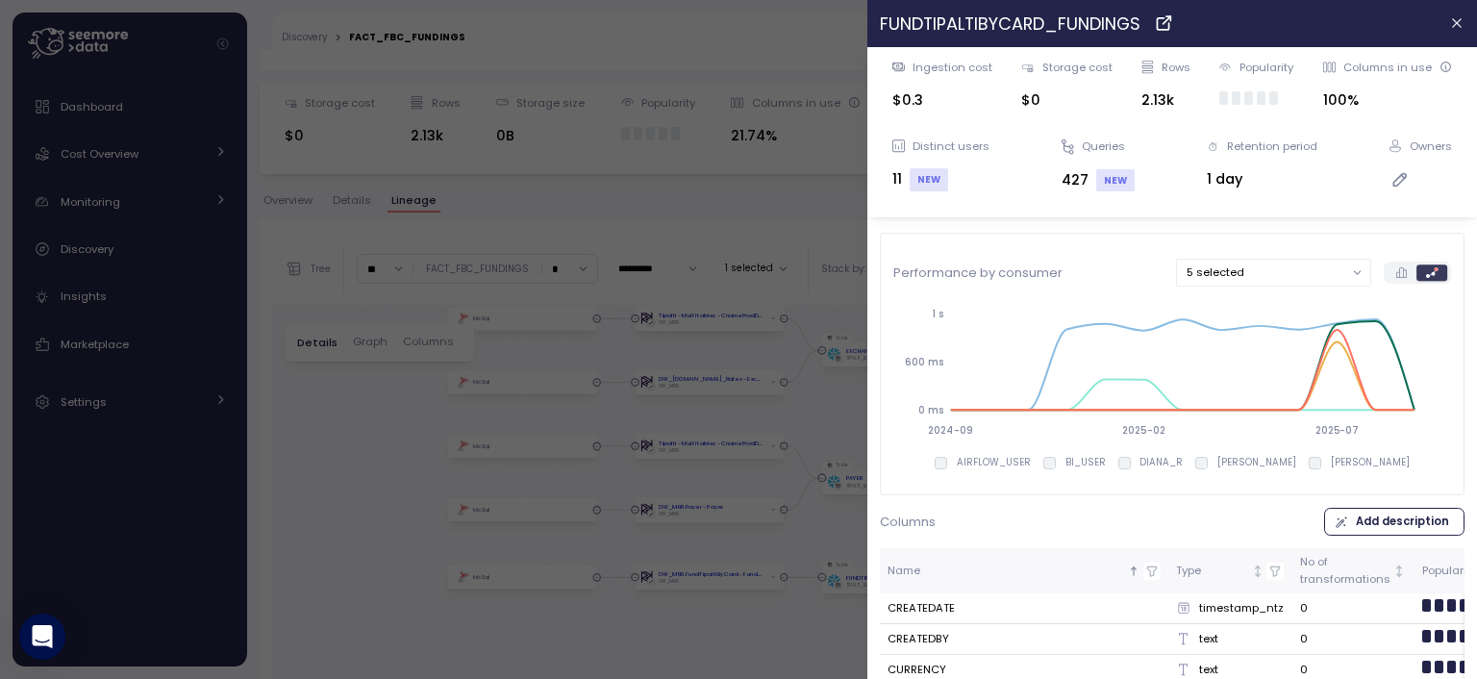
click at [1265, 69] on div "Popularity" at bounding box center [1267, 67] width 54 height 15
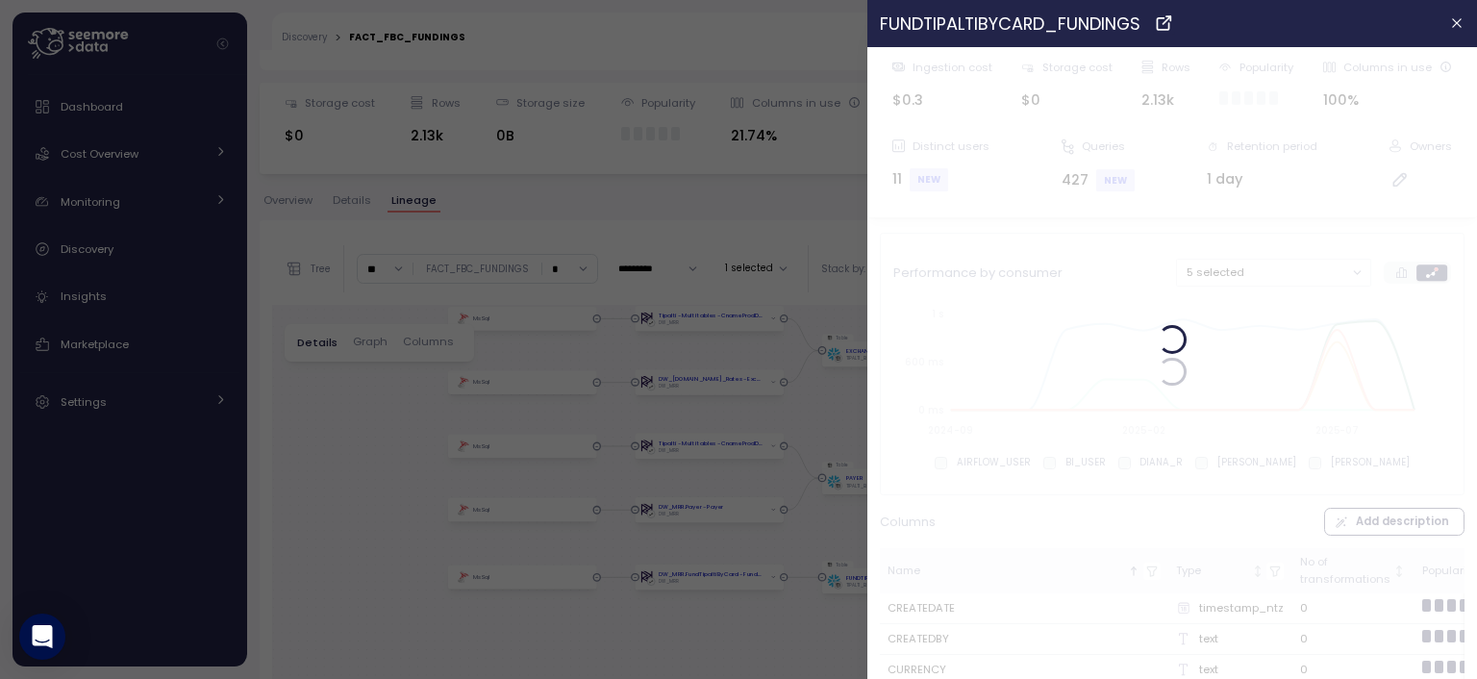
click at [651, 120] on div at bounding box center [738, 339] width 1477 height 679
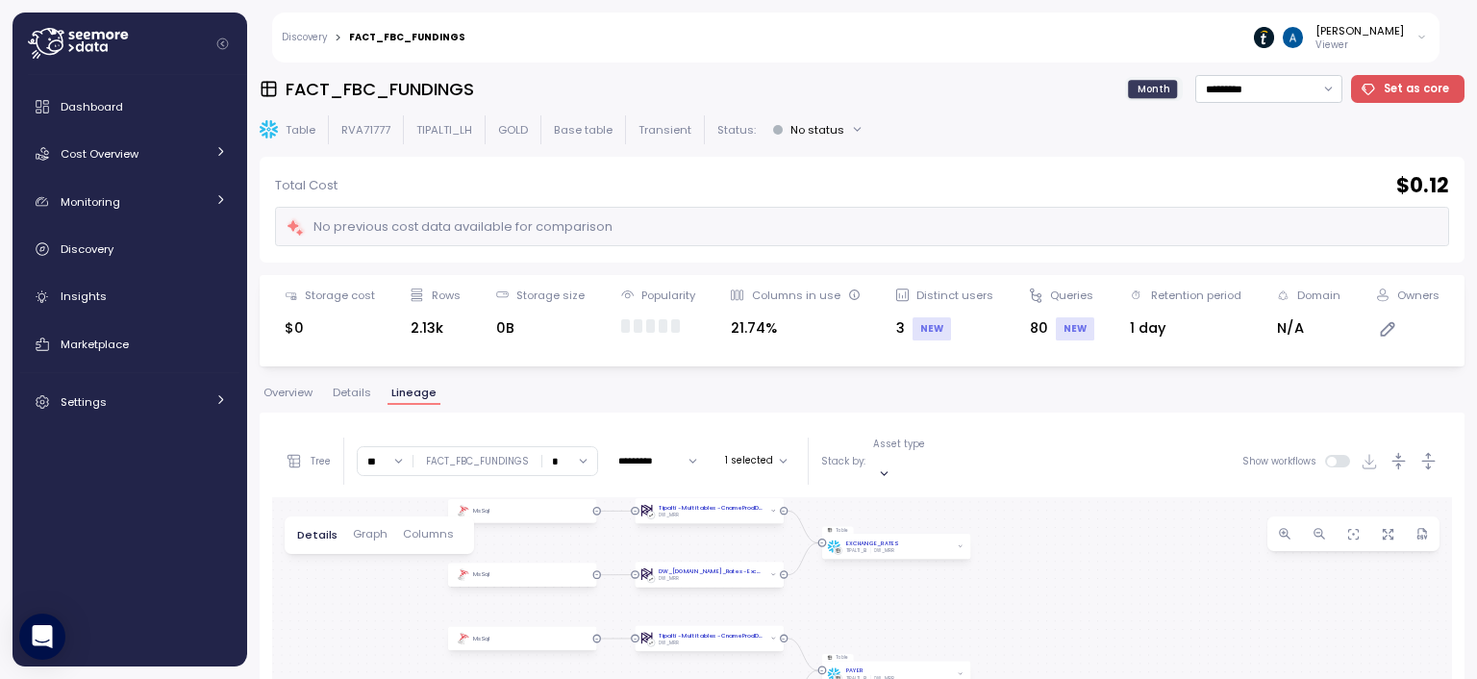
click at [307, 36] on link "Discovery" at bounding box center [304, 38] width 45 height 10
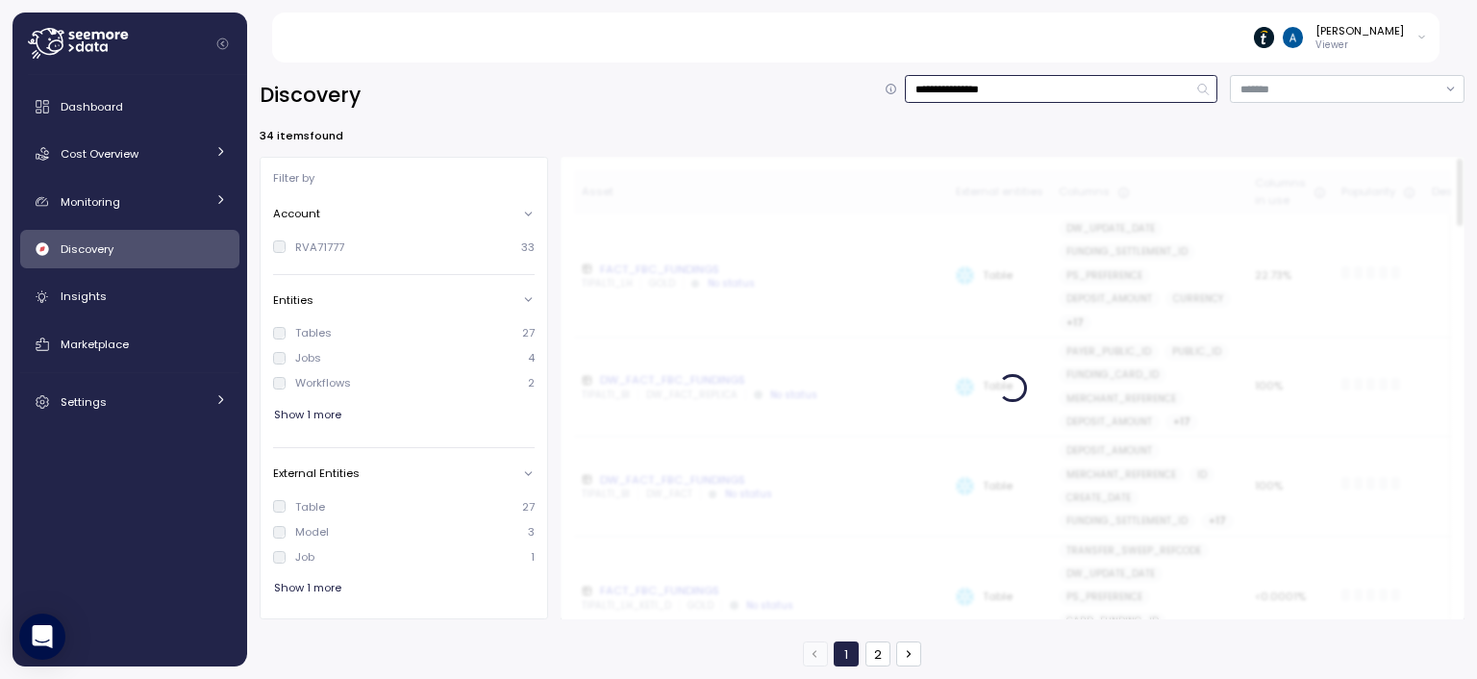
click at [999, 87] on input "**********" at bounding box center [1061, 89] width 312 height 28
type input "**********"
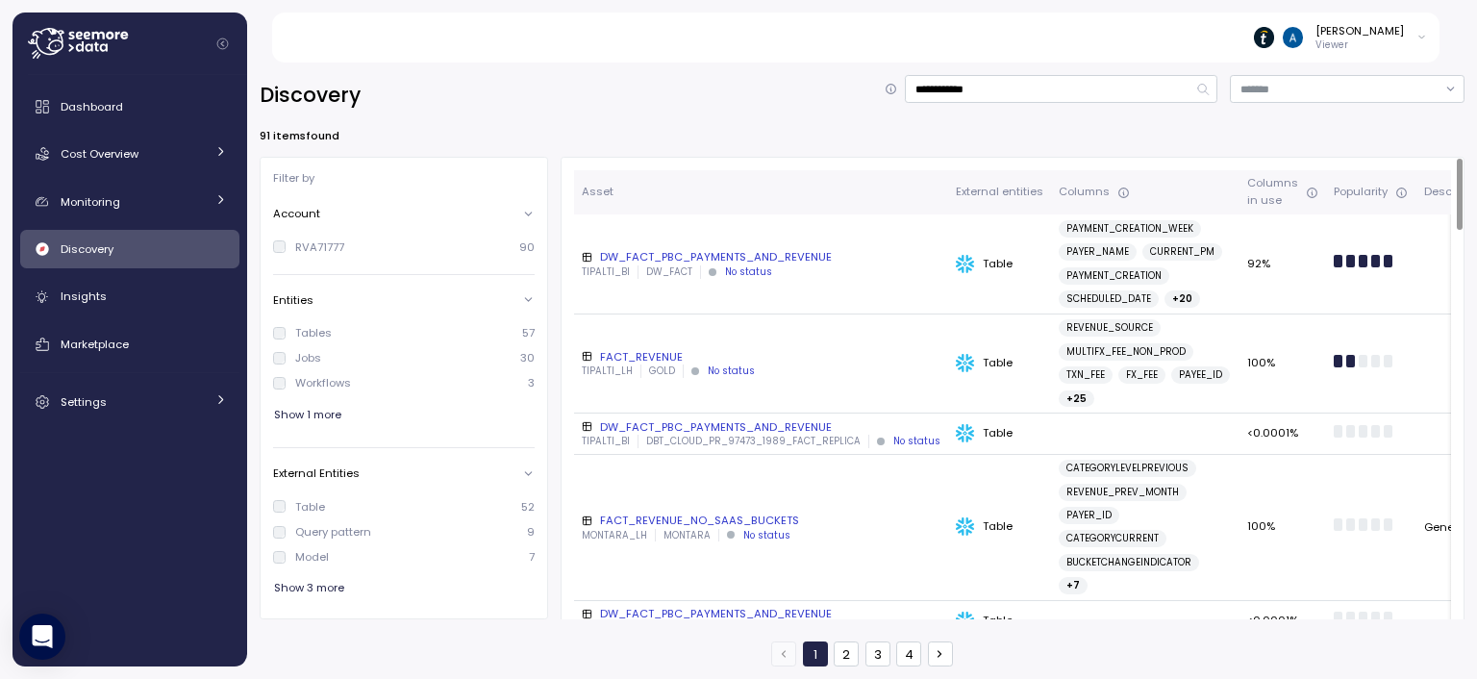
click at [655, 360] on div "FACT_REVENUE" at bounding box center [761, 356] width 359 height 15
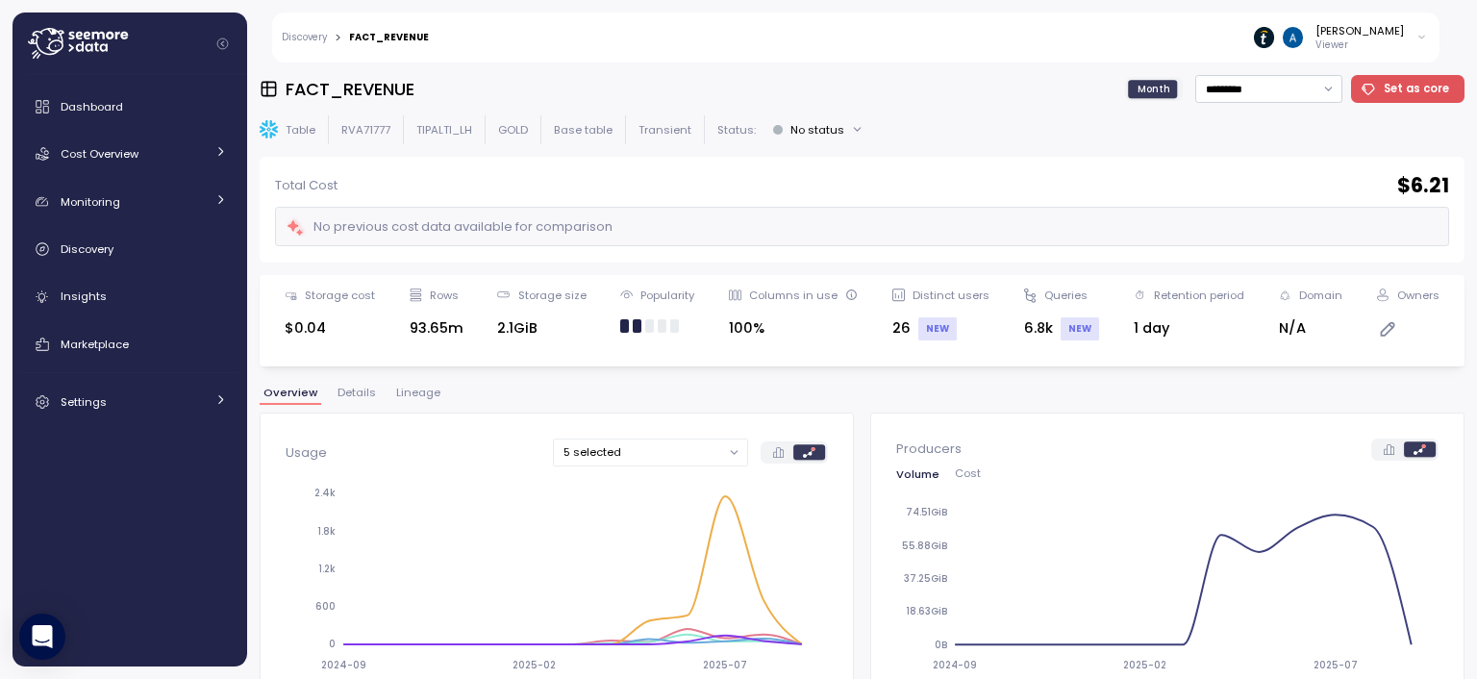
click at [354, 395] on span "Details" at bounding box center [356, 392] width 38 height 11
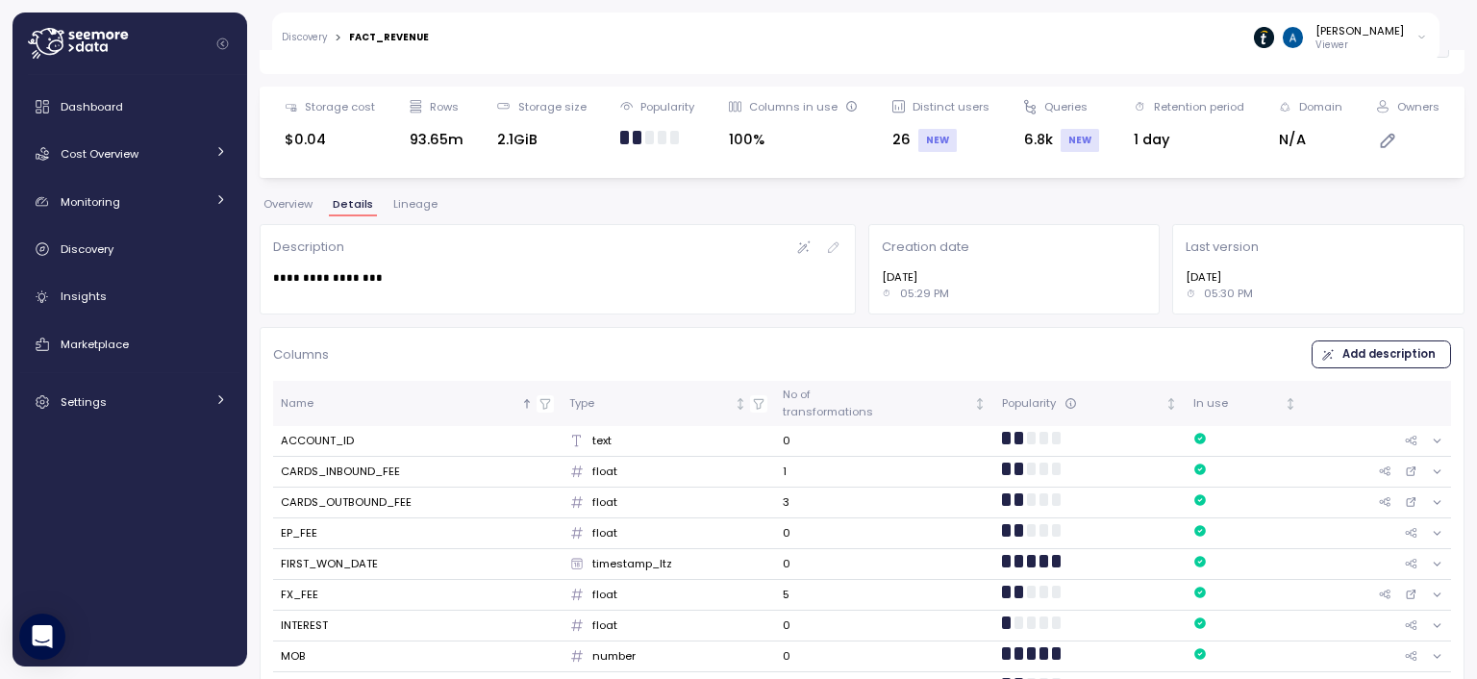
scroll to position [288, 0]
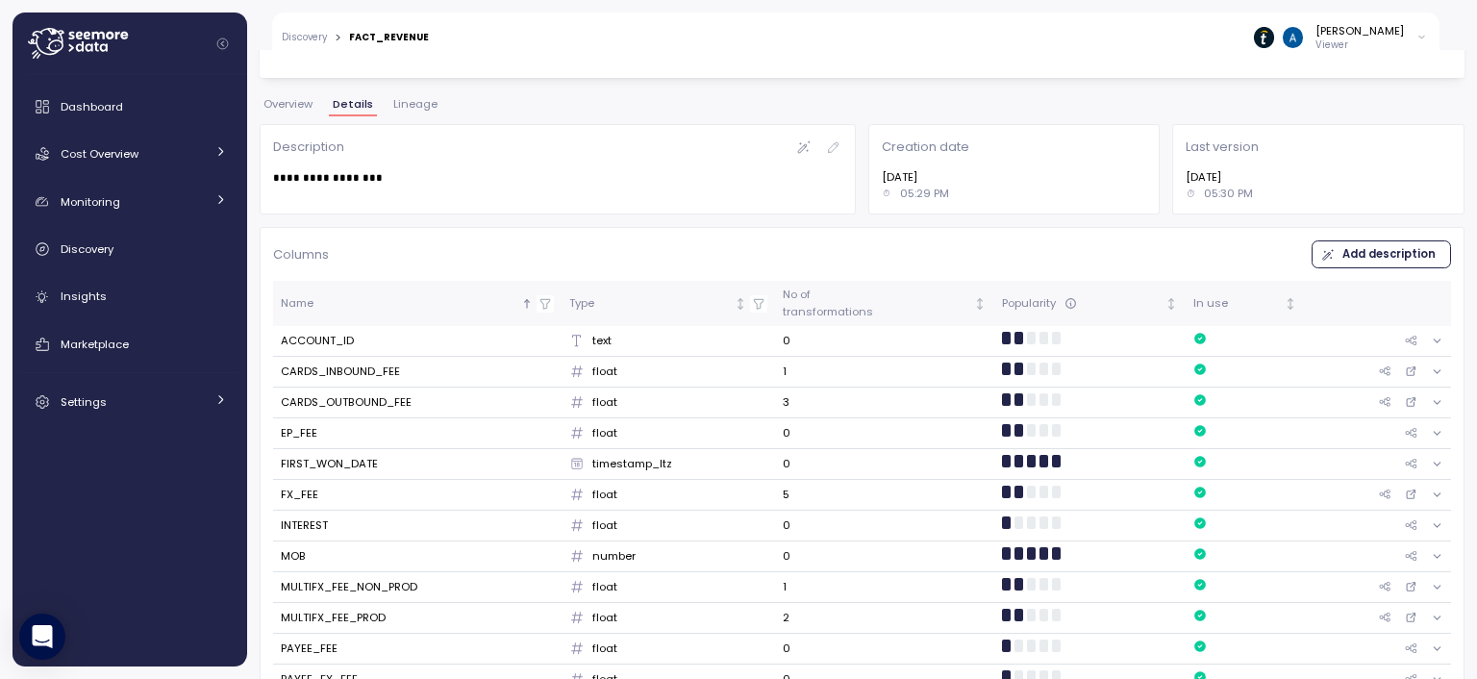
click at [400, 110] on span "Lineage" at bounding box center [415, 104] width 44 height 11
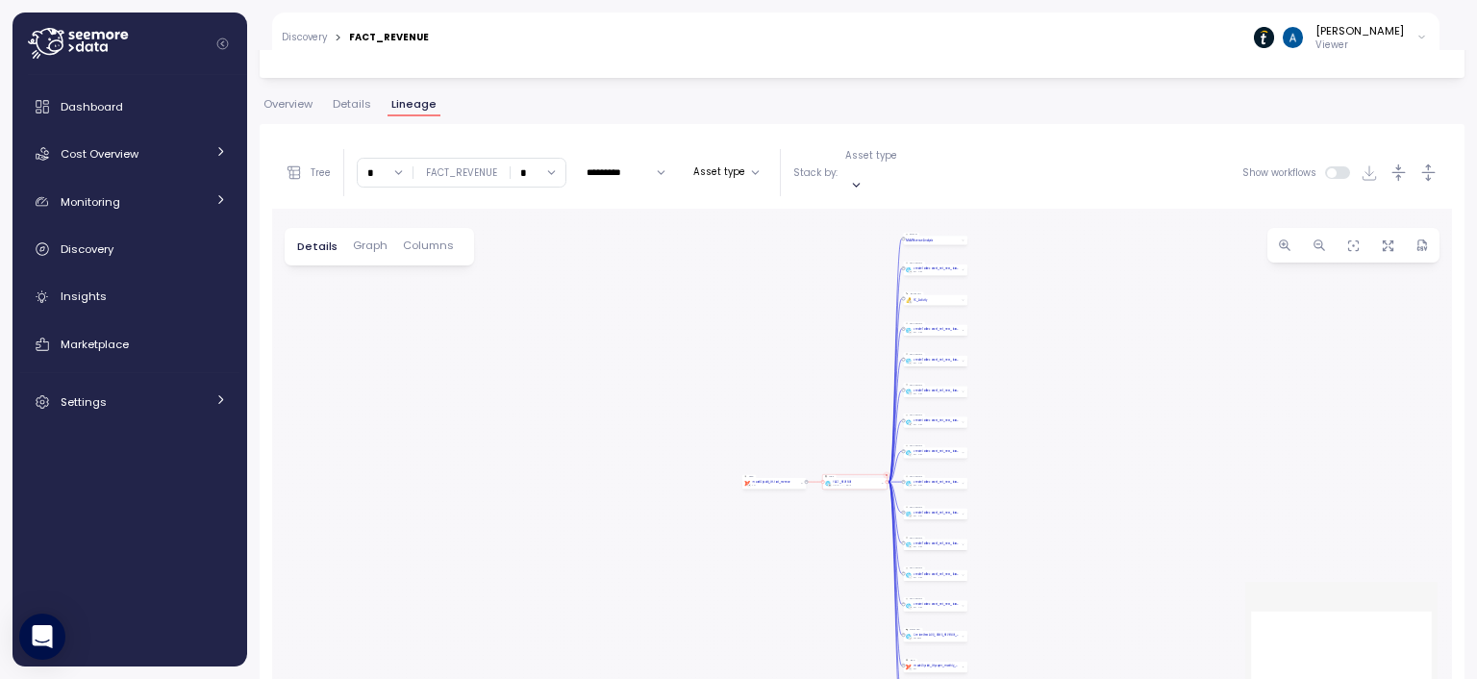
click at [858, 478] on div "FACT_REVENUE TIPALTI_LH GOLD" at bounding box center [854, 483] width 64 height 11
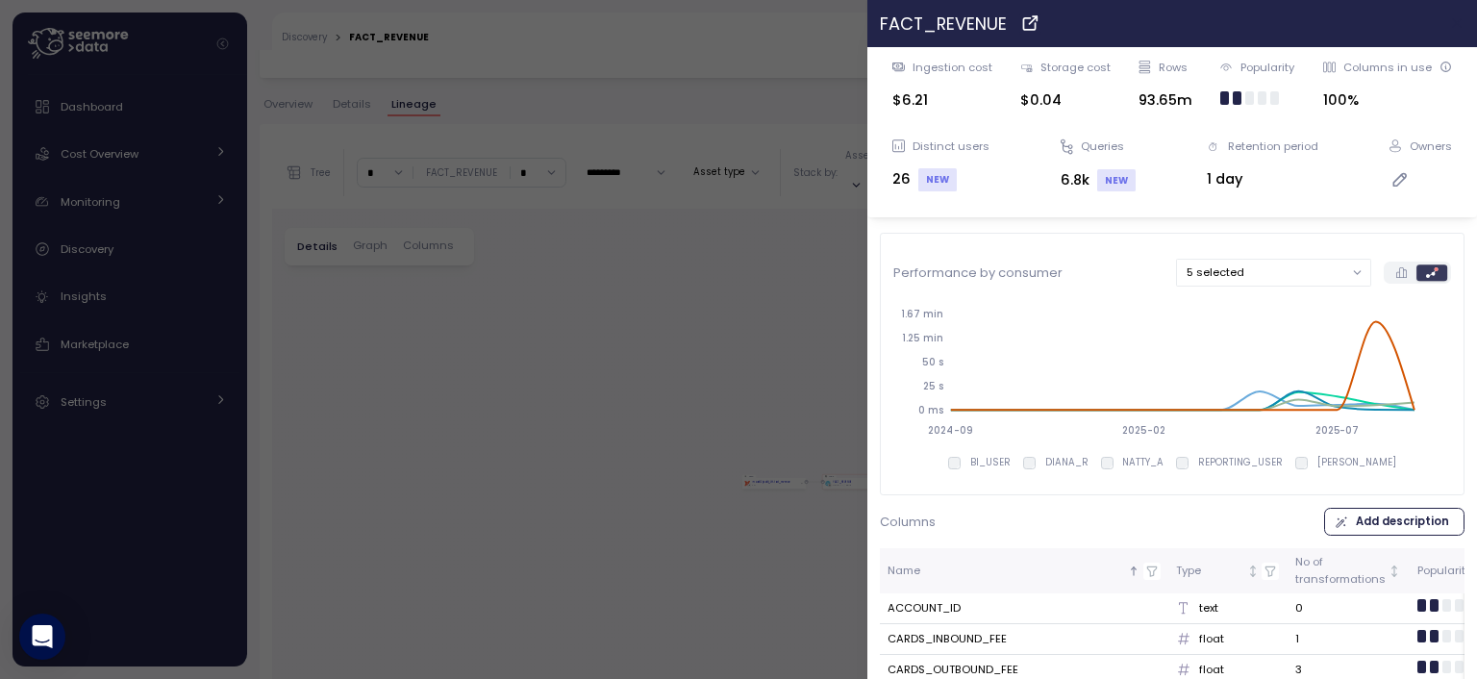
click at [1450, 25] on icon "button" at bounding box center [1457, 22] width 15 height 15
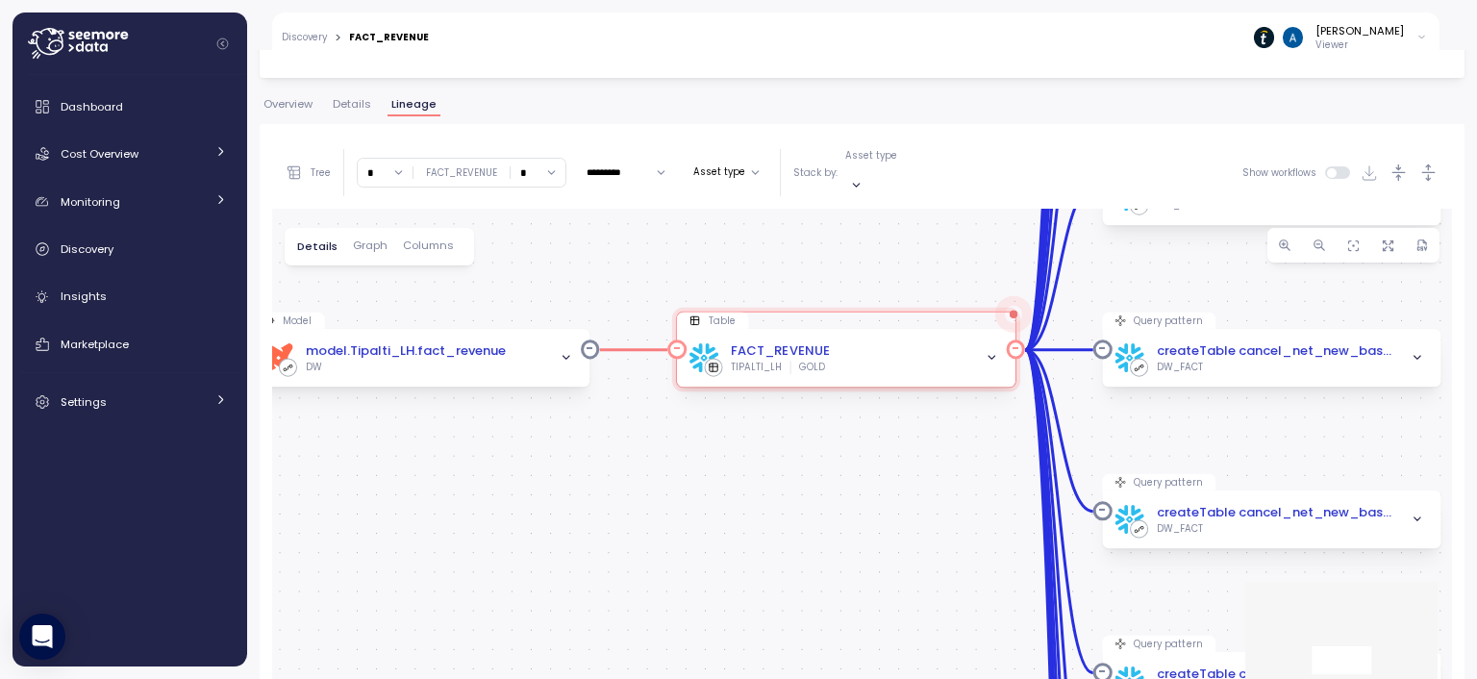
click at [990, 357] on icon "button" at bounding box center [991, 358] width 7 height 3
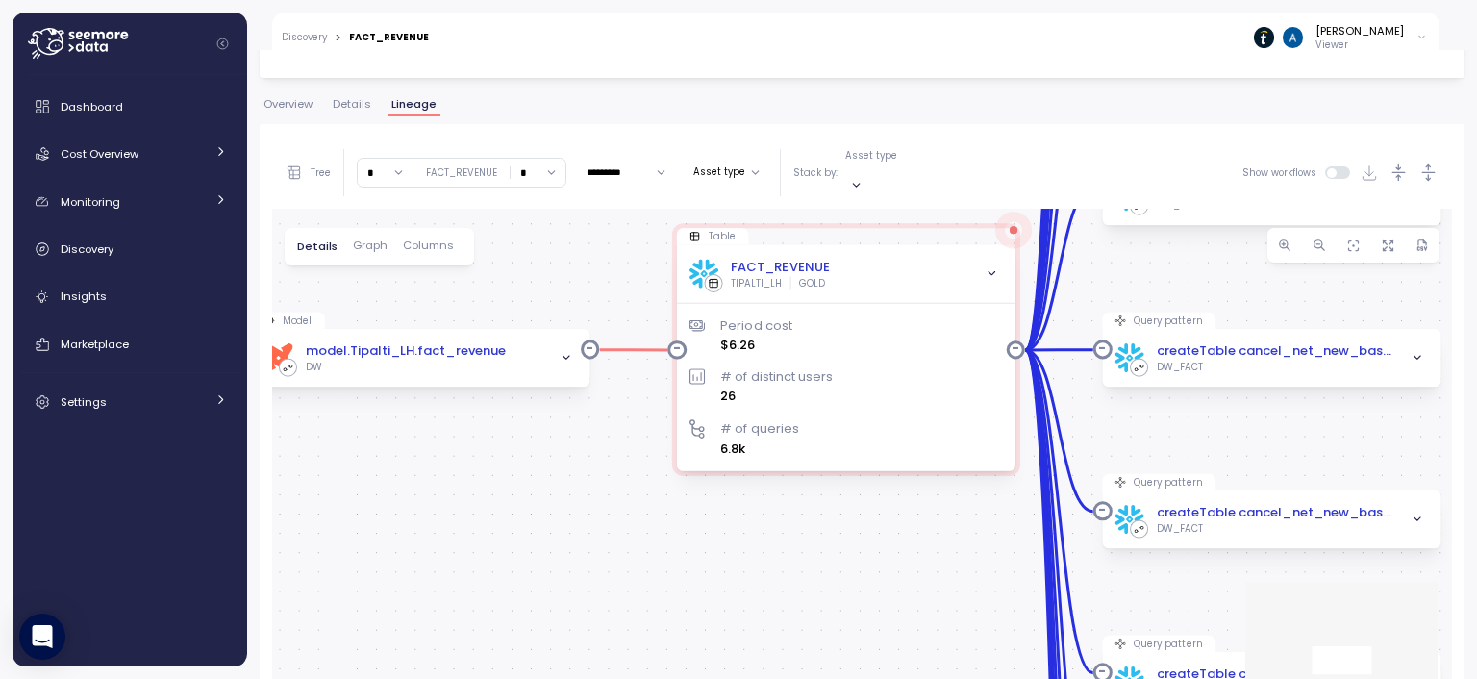
click at [997, 263] on span "button" at bounding box center [991, 273] width 20 height 20
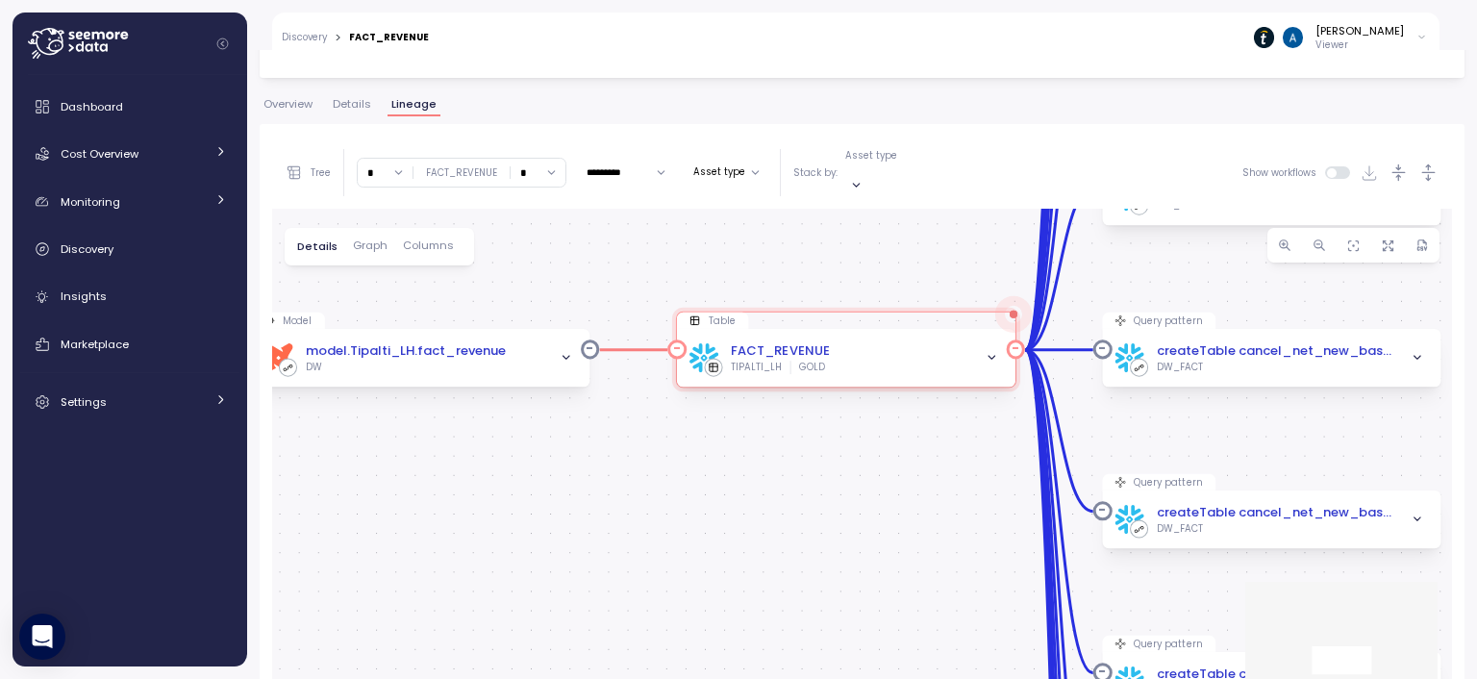
click at [773, 341] on div "FACT_REVENUE" at bounding box center [780, 350] width 99 height 19
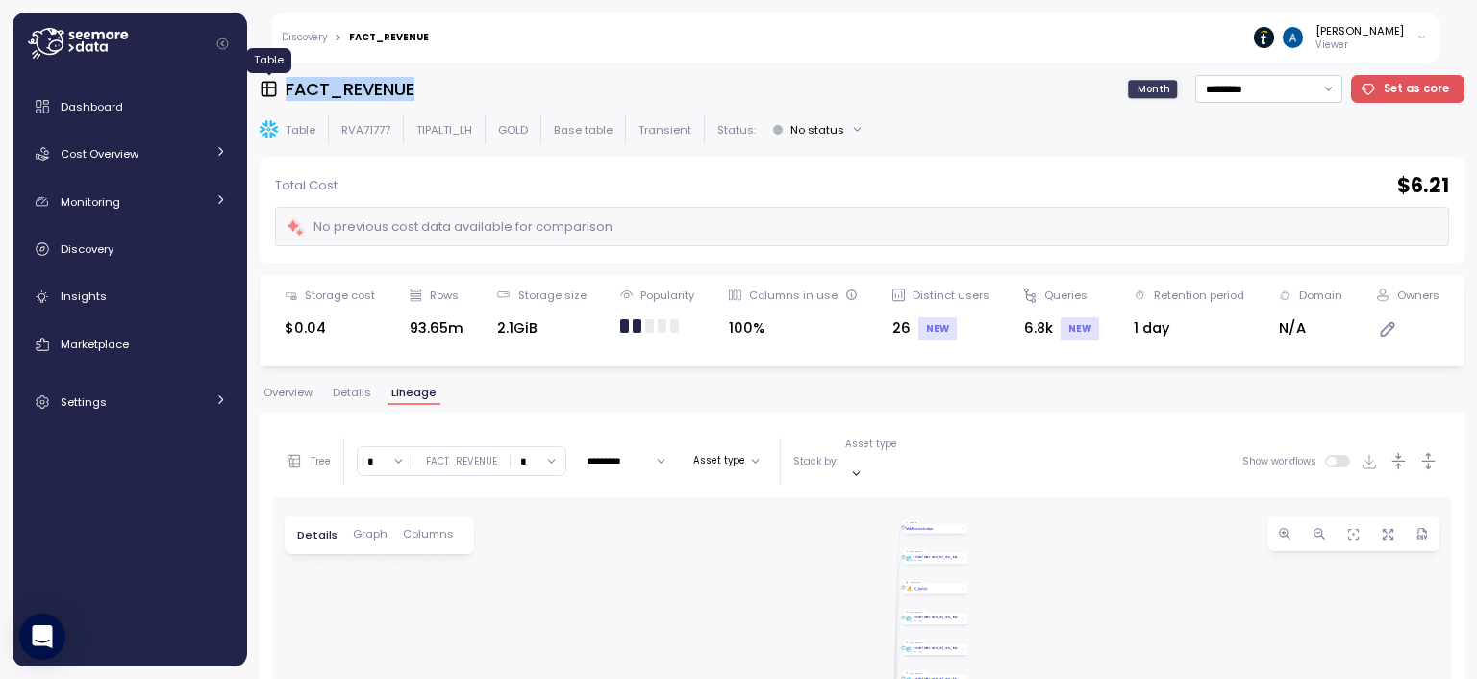
drag, startPoint x: 506, startPoint y: 96, endPoint x: 273, endPoint y: 93, distance: 232.6
click at [270, 91] on div "FACT_REVENUE Month ********* Set as core" at bounding box center [862, 89] width 1204 height 28
copy h3 "FACT_REVENUE"
click at [342, 390] on span "Details" at bounding box center [352, 392] width 38 height 11
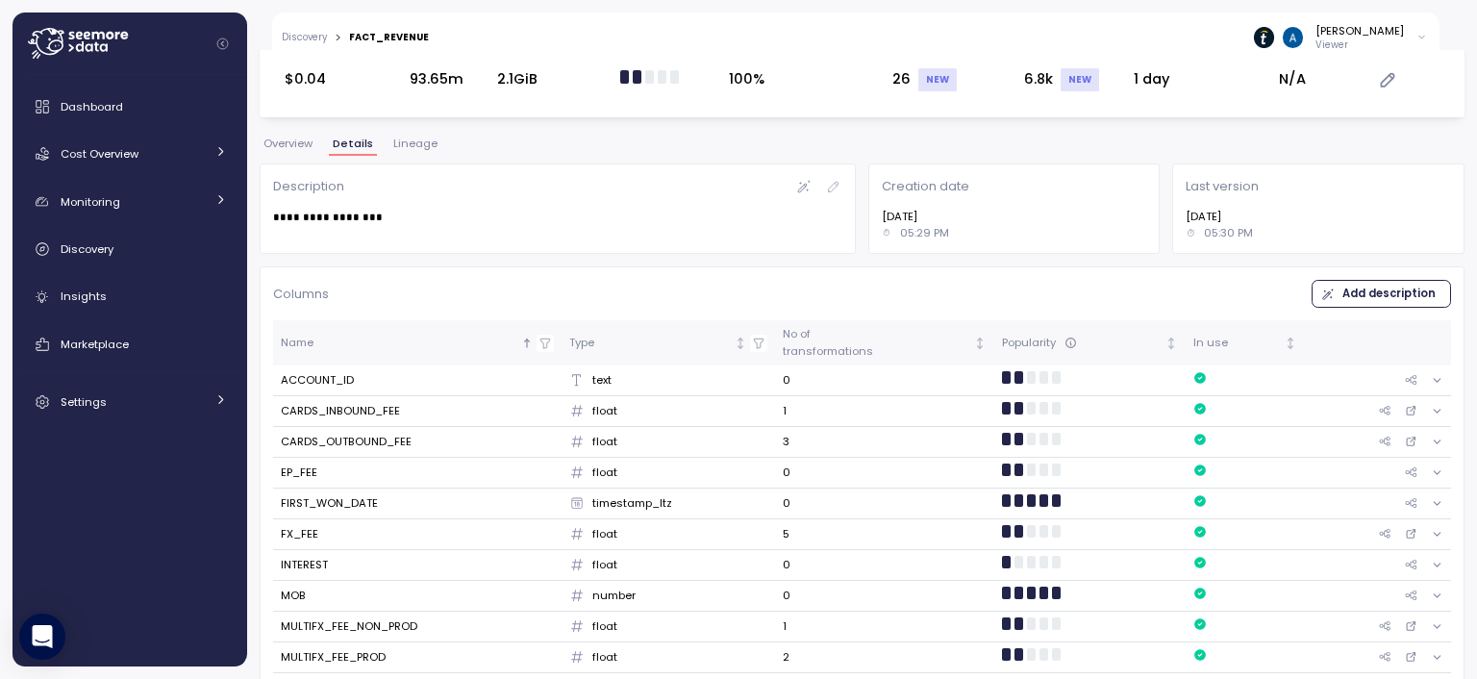
scroll to position [192, 0]
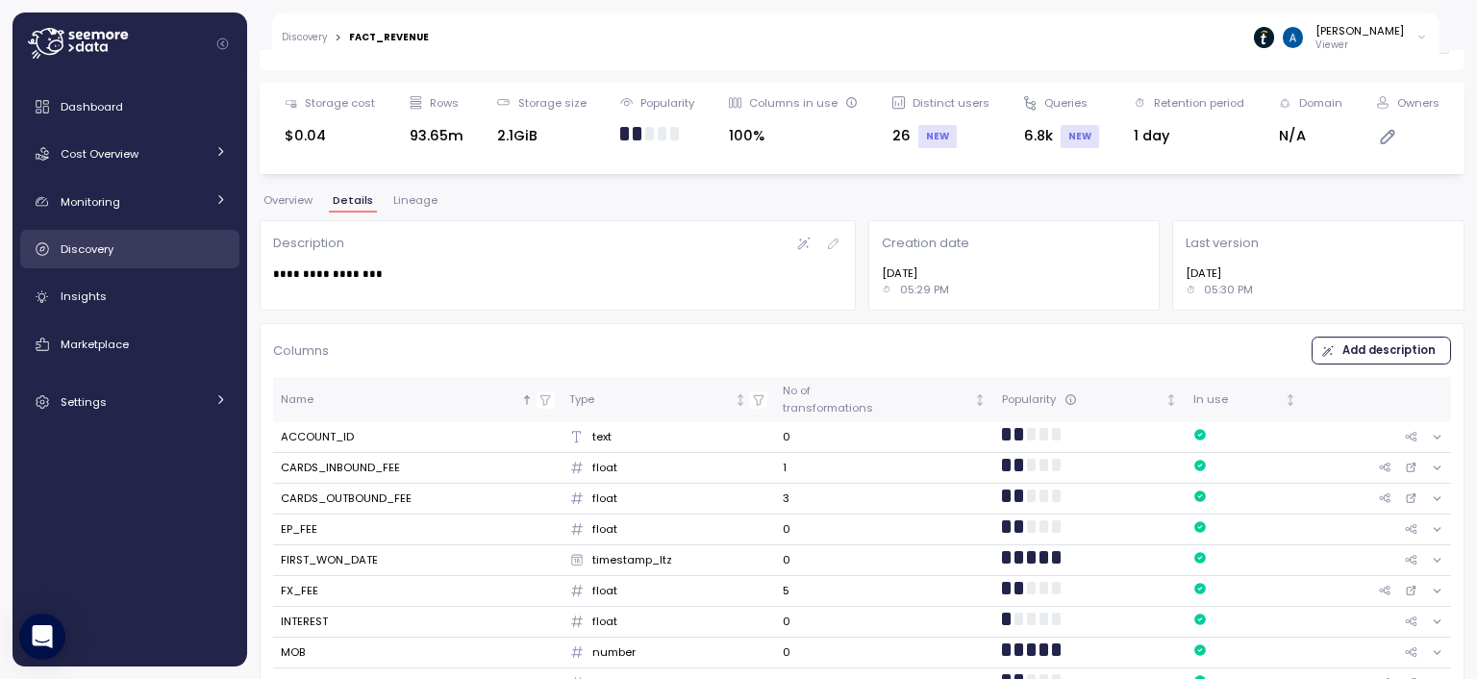
click at [135, 252] on div "Discovery" at bounding box center [144, 248] width 166 height 19
